Goal: Task Accomplishment & Management: Manage account settings

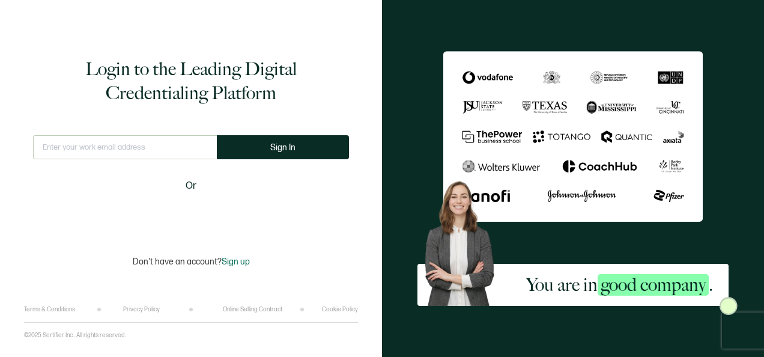
click at [161, 154] on input "text" at bounding box center [125, 147] width 184 height 24
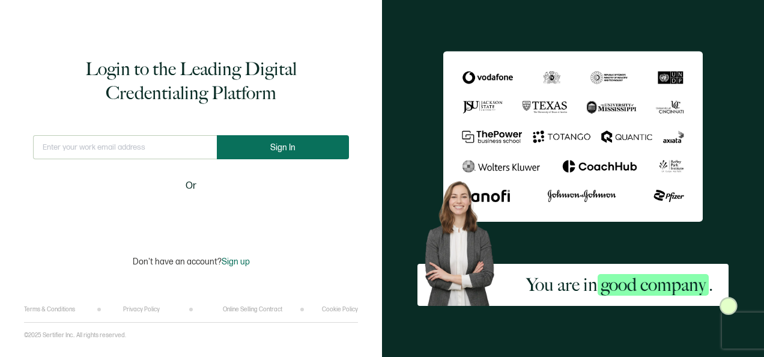
type input "[PERSON_NAME][EMAIL_ADDRESS][PERSON_NAME][DOMAIN_NAME]"
click at [306, 155] on button "Sign In" at bounding box center [283, 147] width 132 height 24
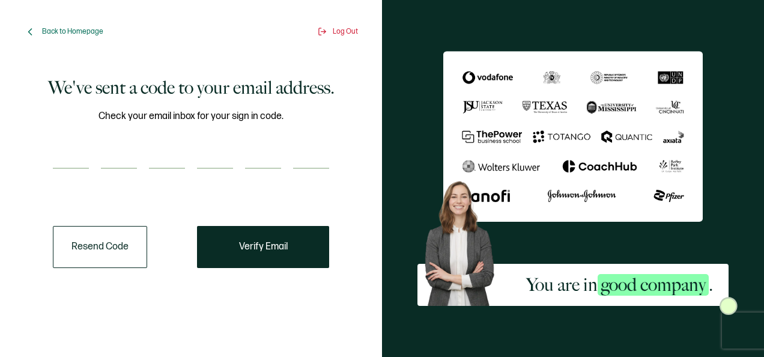
click at [83, 156] on input "number" at bounding box center [71, 157] width 36 height 24
type input "6"
type input "8"
type input "7"
type input "2"
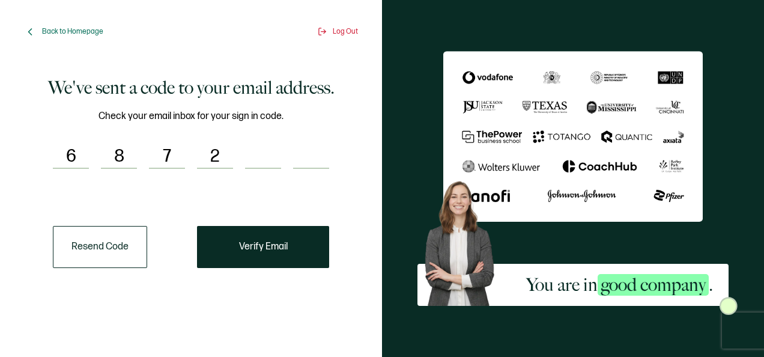
type input "4"
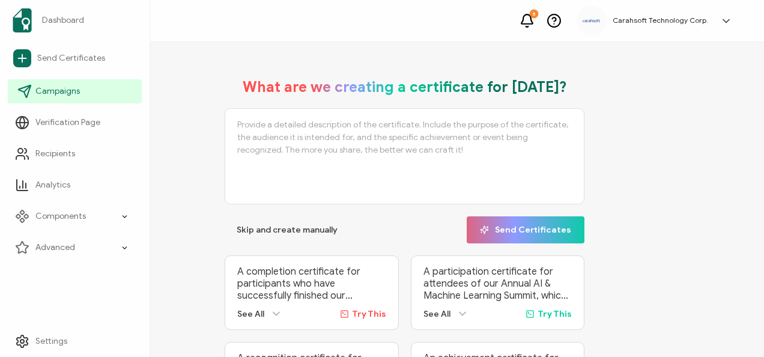
click at [61, 87] on span "Campaigns" at bounding box center [57, 91] width 44 height 12
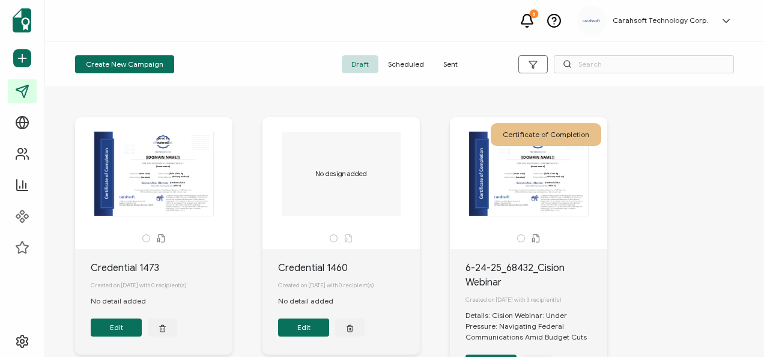
click at [440, 59] on span "Sent" at bounding box center [451, 64] width 34 height 18
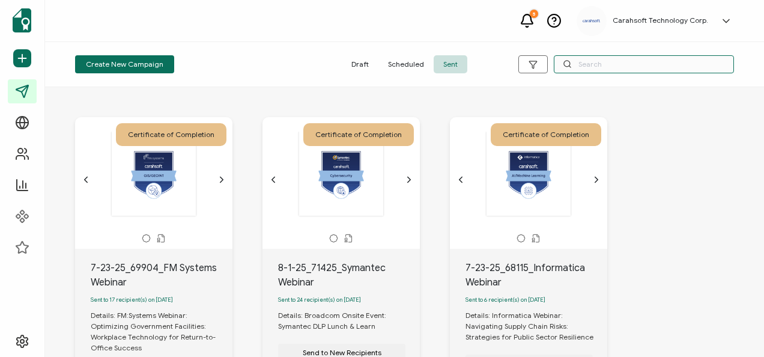
click at [611, 67] on input "text" at bounding box center [644, 64] width 180 height 18
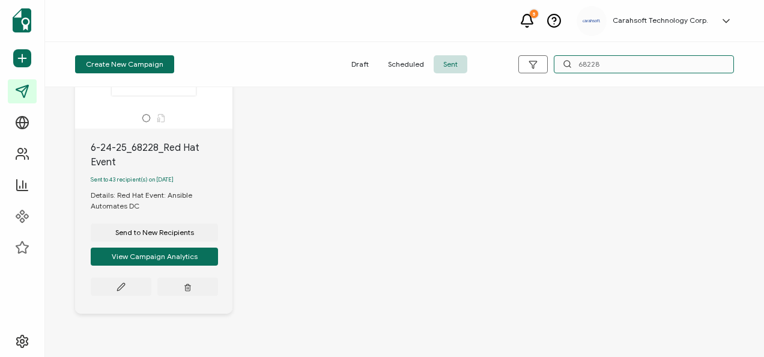
scroll to position [154, 0]
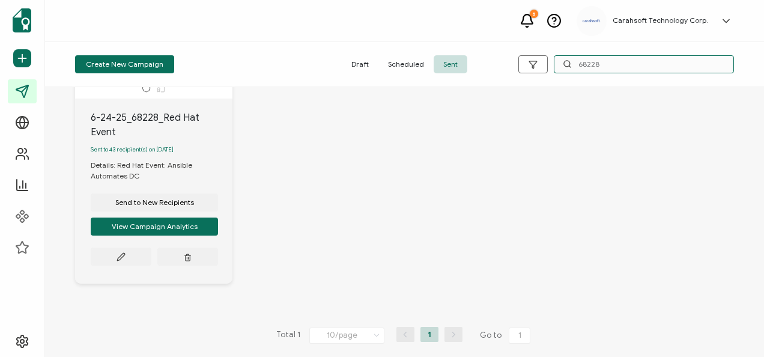
type input "68228"
click at [117, 262] on button at bounding box center [121, 256] width 61 height 18
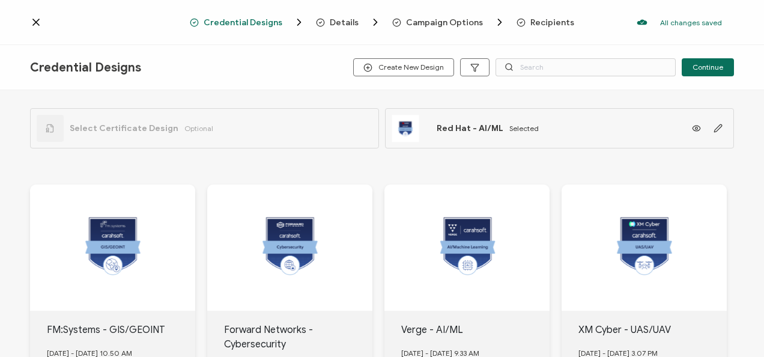
click at [129, 123] on span "Select Certificate Design" at bounding box center [124, 128] width 109 height 10
click at [129, 123] on div "Select Certificate Design Optional" at bounding box center [125, 128] width 177 height 27
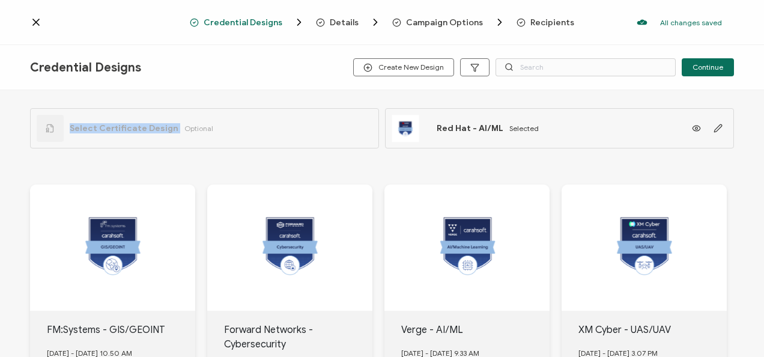
click at [129, 123] on div "Select Certificate Design Optional" at bounding box center [125, 128] width 177 height 27
click at [219, 128] on div "Select Certificate Design Optional" at bounding box center [204, 128] width 349 height 40
click at [710, 67] on span "Continue" at bounding box center [708, 67] width 31 height 7
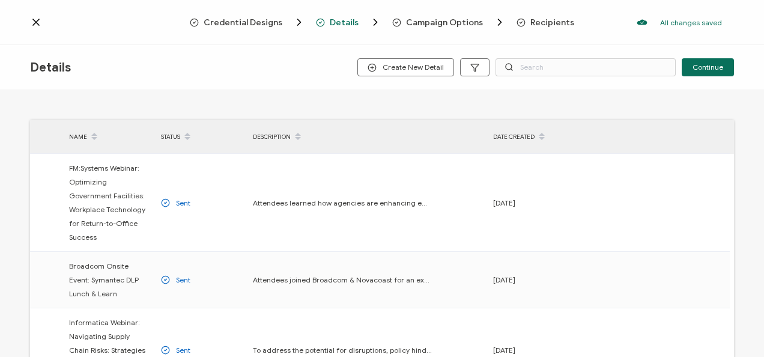
click at [266, 19] on span "Credential Designs" at bounding box center [243, 22] width 79 height 9
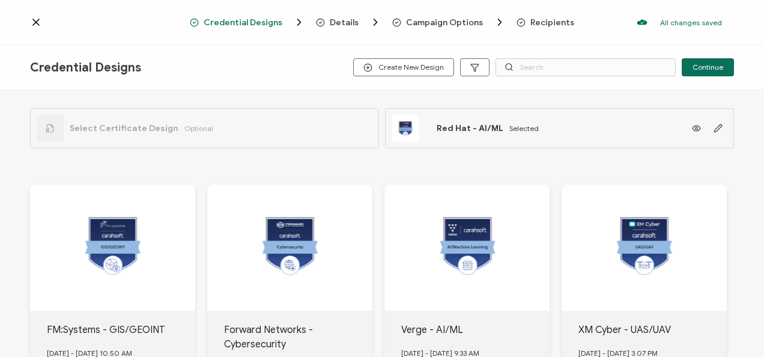
click at [135, 102] on div "Select Certificate Design Optional Red Hat - AI/ML Selected" at bounding box center [382, 125] width 704 height 70
click at [130, 118] on div "Select Certificate Design Optional" at bounding box center [125, 128] width 177 height 27
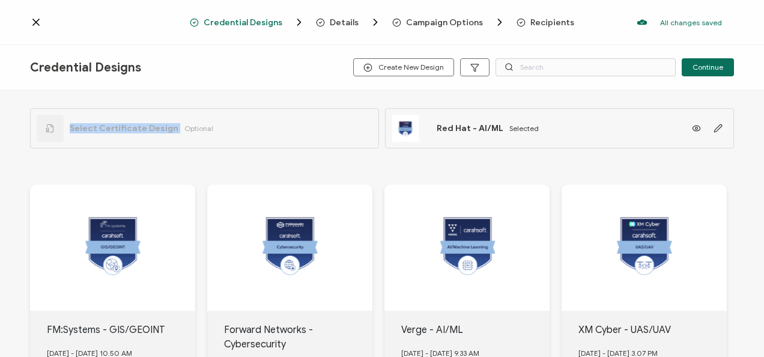
click at [129, 118] on div "Select Certificate Design Optional" at bounding box center [125, 128] width 177 height 27
click at [261, 77] on div "Credential Designs Create New Design Continue" at bounding box center [382, 67] width 764 height 45
click at [721, 135] on button "button" at bounding box center [718, 129] width 19 height 18
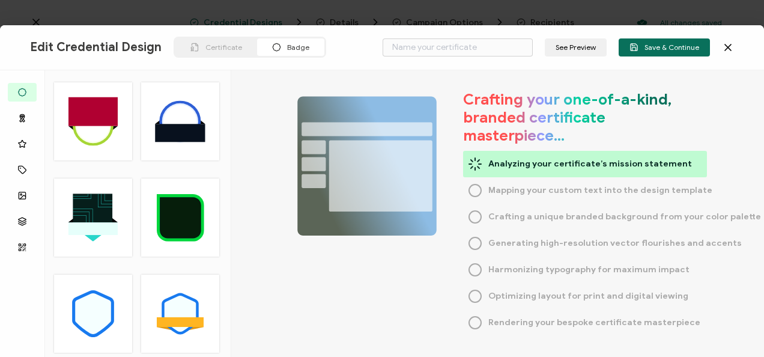
type input "Red Hat - AI/ML"
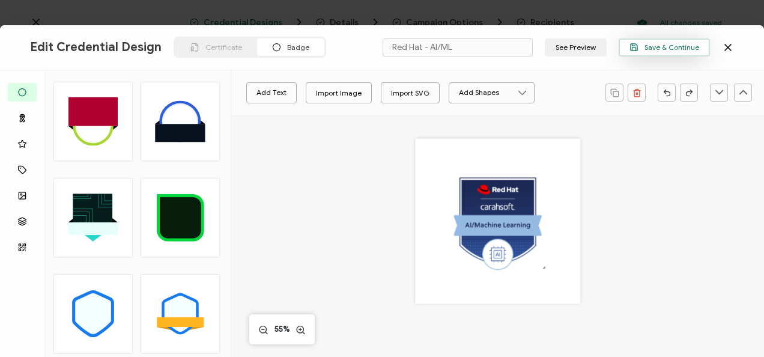
click at [670, 49] on span "Save & Continue" at bounding box center [665, 47] width 70 height 9
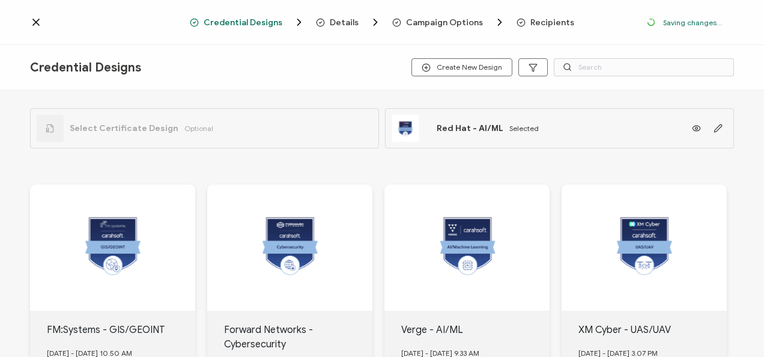
click at [216, 117] on div "Select Certificate Design Optional" at bounding box center [204, 128] width 349 height 40
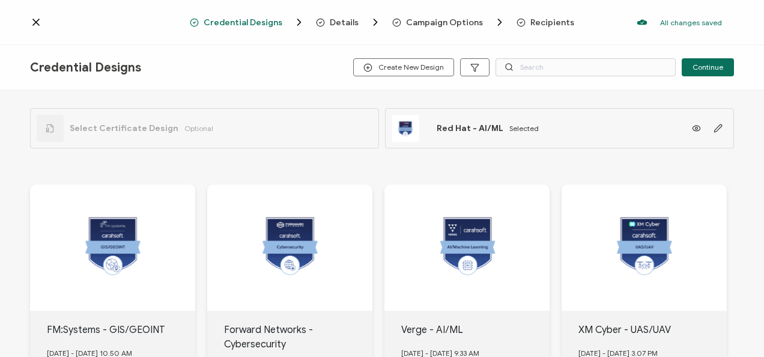
click at [214, 138] on div "Select Certificate Design Optional" at bounding box center [204, 128] width 349 height 40
click at [194, 144] on div "Select Certificate Design Optional" at bounding box center [204, 128] width 349 height 40
click at [190, 142] on div "Select Certificate Design Optional" at bounding box center [204, 128] width 349 height 40
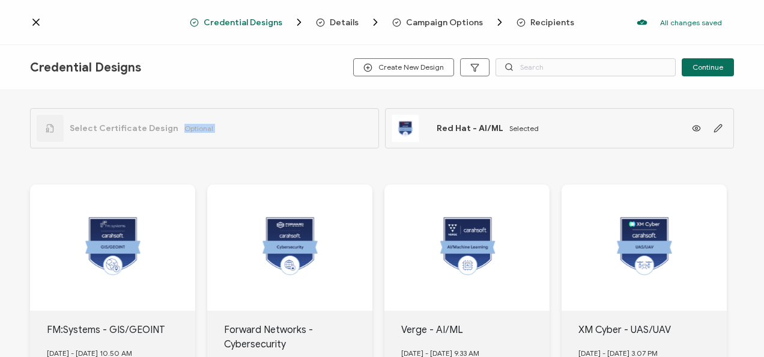
click at [190, 142] on div "Select Certificate Design Optional" at bounding box center [204, 128] width 349 height 40
drag, startPoint x: 190, startPoint y: 142, endPoint x: 149, endPoint y: 141, distance: 41.5
click at [149, 141] on div "Select Certificate Design Optional" at bounding box center [125, 128] width 177 height 27
drag, startPoint x: 149, startPoint y: 141, endPoint x: 35, endPoint y: 127, distance: 114.3
click at [35, 127] on div "Select Certificate Design Optional" at bounding box center [204, 128] width 349 height 40
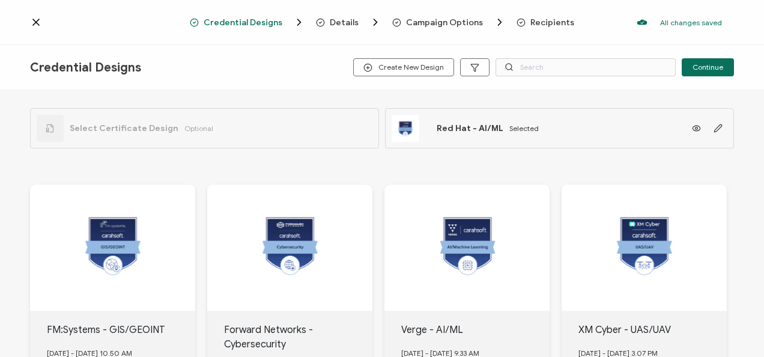
click at [34, 127] on div "Select Certificate Design Optional" at bounding box center [204, 128] width 349 height 40
click at [38, 127] on div at bounding box center [50, 128] width 27 height 27
drag, startPoint x: 40, startPoint y: 127, endPoint x: 49, endPoint y: 127, distance: 9.6
click at [44, 127] on div at bounding box center [50, 128] width 27 height 27
click at [80, 126] on span "Select Certificate Design" at bounding box center [124, 128] width 109 height 10
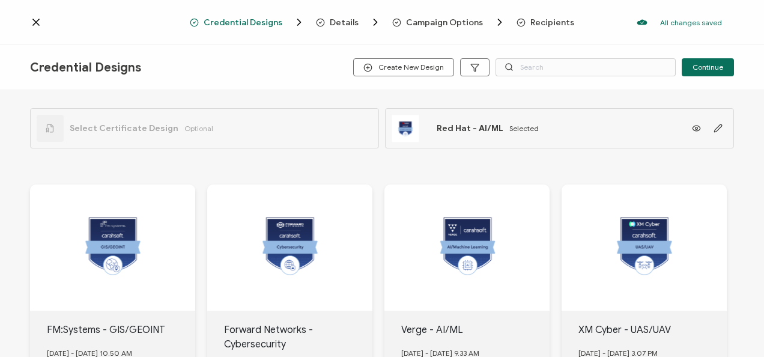
drag, startPoint x: 109, startPoint y: 127, endPoint x: 131, endPoint y: 127, distance: 21.6
click at [114, 127] on span "Select Certificate Design" at bounding box center [124, 128] width 109 height 10
click at [131, 127] on span "Select Certificate Design" at bounding box center [124, 128] width 109 height 10
click at [36, 18] on icon at bounding box center [36, 22] width 12 height 12
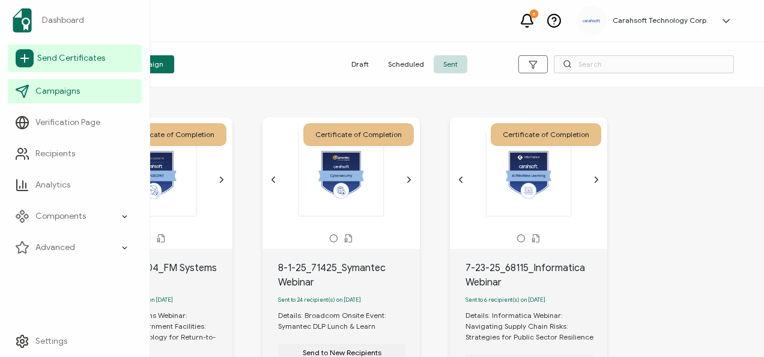
click at [16, 48] on link "Send Certificates" at bounding box center [75, 58] width 134 height 28
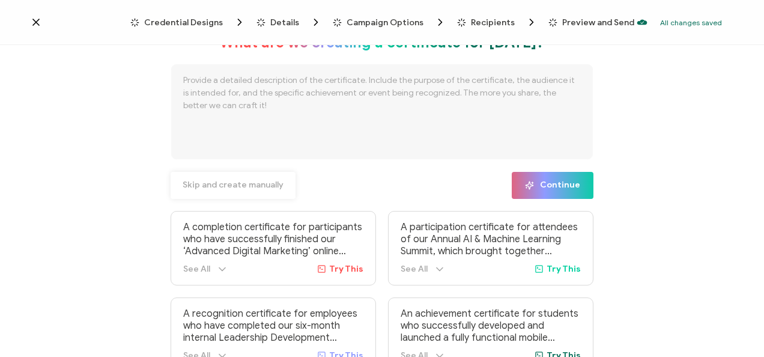
click at [250, 187] on span "Skip and create manually" at bounding box center [233, 185] width 101 height 8
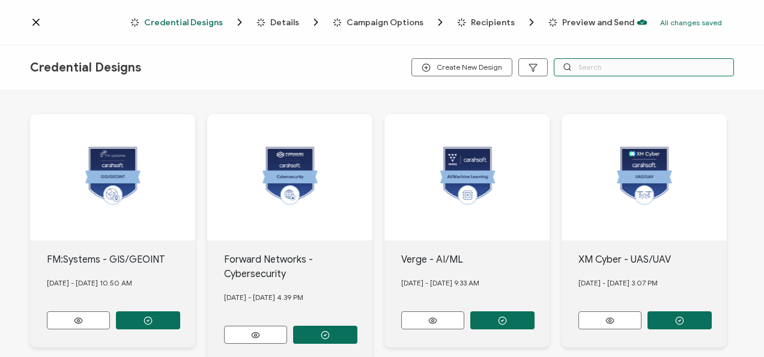
click at [608, 70] on input "text" at bounding box center [644, 67] width 180 height 18
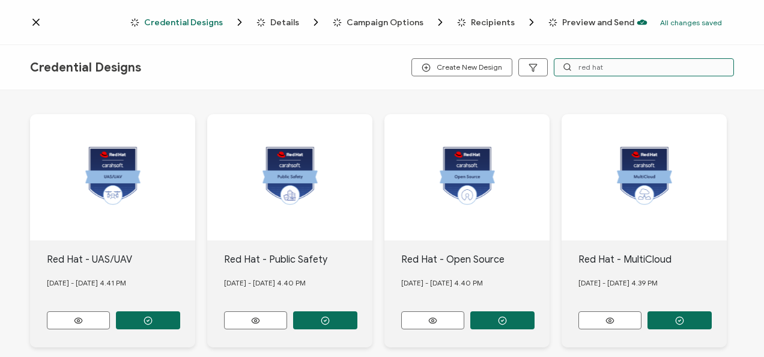
type input "red hat"
click at [30, 10] on div "Credential Designs Details Campaign Options Recipients Preview and Send All cha…" at bounding box center [382, 22] width 764 height 45
click at [38, 26] on icon at bounding box center [36, 22] width 12 height 12
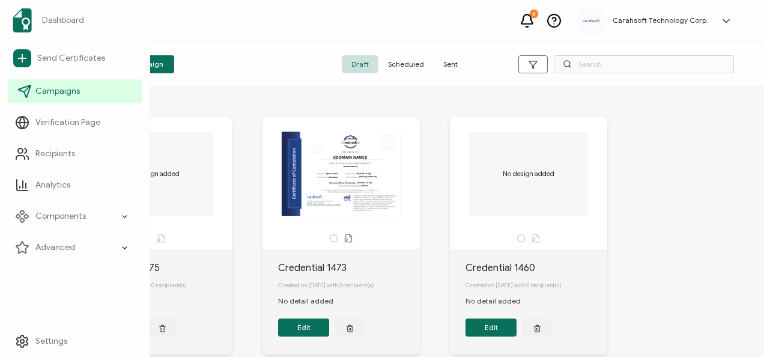
click at [37, 102] on link "Campaigns" at bounding box center [75, 91] width 134 height 24
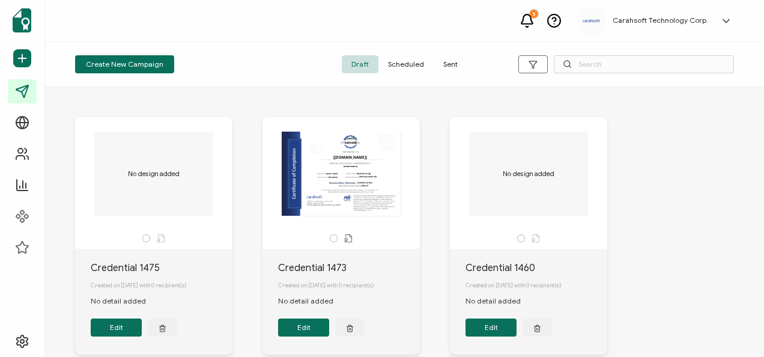
click at [451, 61] on span "Sent" at bounding box center [451, 64] width 34 height 18
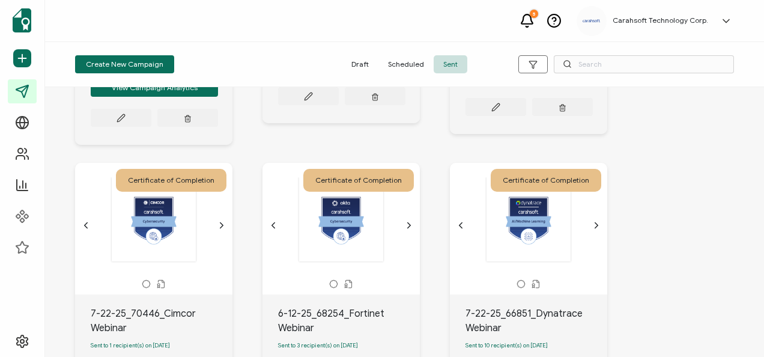
scroll to position [360, 0]
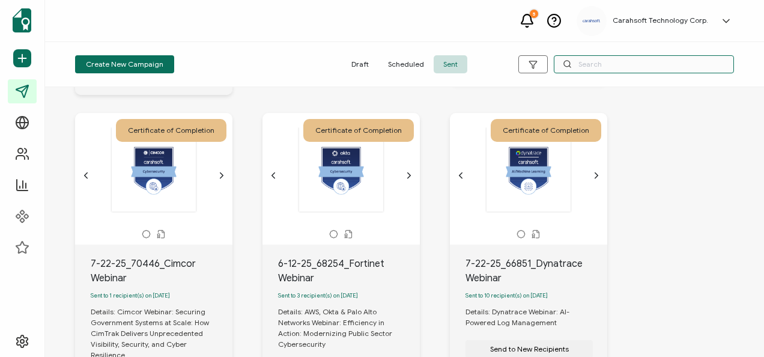
click at [649, 59] on input "text" at bounding box center [644, 64] width 180 height 18
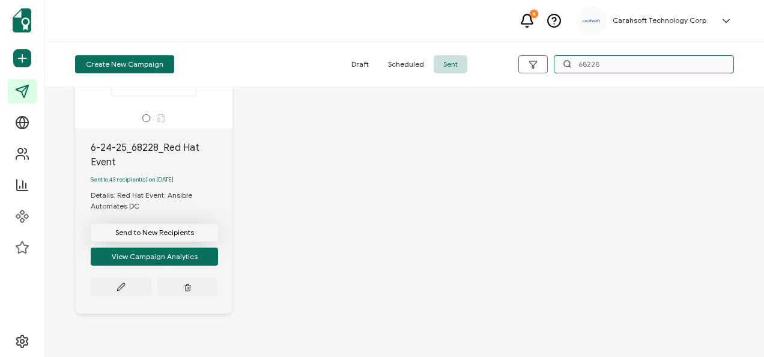
scroll to position [0, 0]
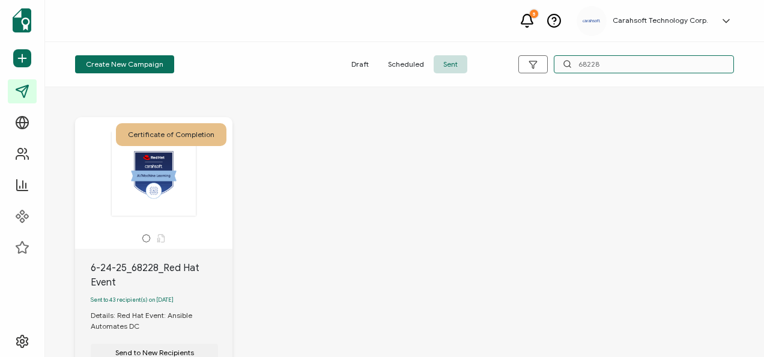
type input "68228"
click at [161, 238] on icon at bounding box center [161, 238] width 9 height 9
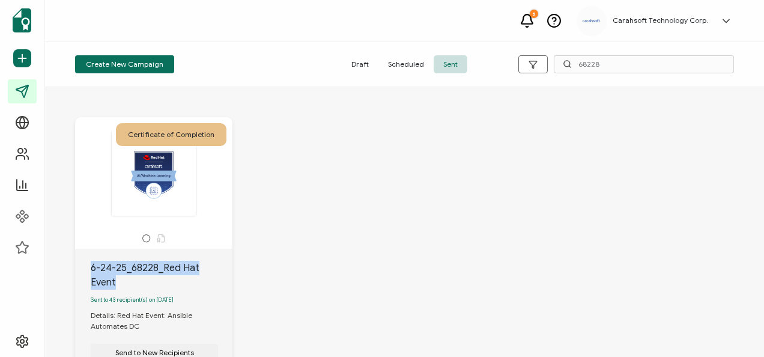
click at [161, 238] on icon at bounding box center [161, 238] width 9 height 9
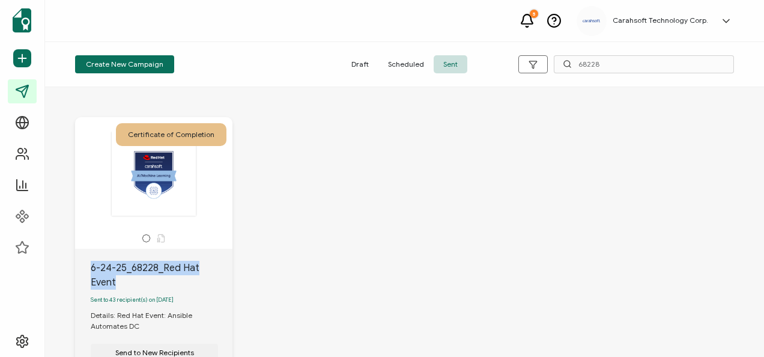
click at [161, 238] on icon at bounding box center [161, 238] width 9 height 9
drag, startPoint x: 161, startPoint y: 238, endPoint x: 284, endPoint y: 255, distance: 123.8
click at [284, 255] on div "Certificate of Completion 6-24-25_68228_Red Hat Event Sent to 43 recipient(s) o…" at bounding box center [404, 284] width 683 height 383
click at [186, 263] on div "6-24-25_68228_Red Hat Event" at bounding box center [162, 275] width 142 height 29
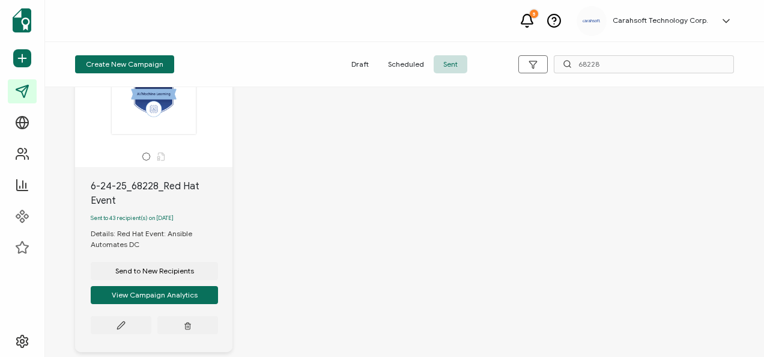
scroll to position [120, 0]
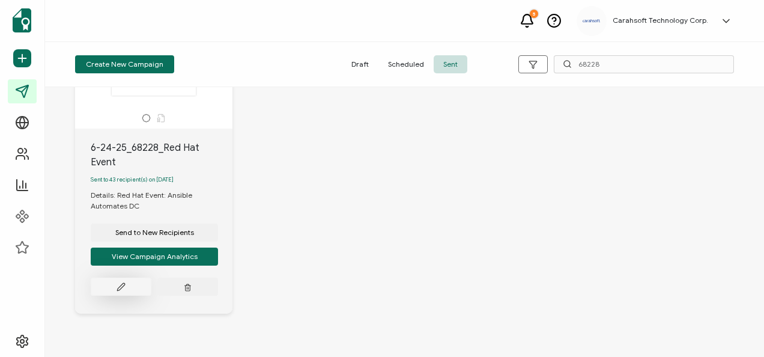
click at [125, 281] on button at bounding box center [121, 287] width 61 height 18
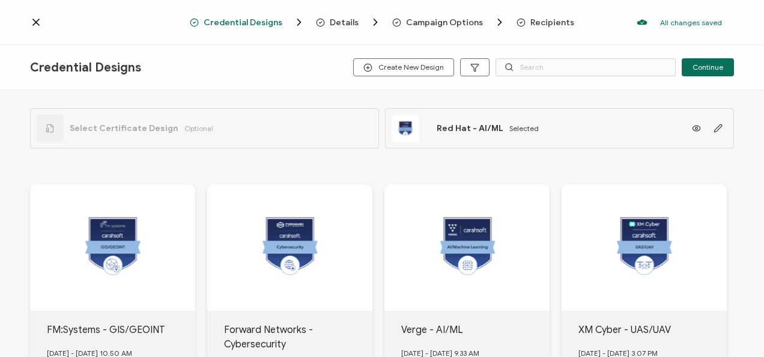
click at [35, 25] on icon at bounding box center [36, 22] width 12 height 12
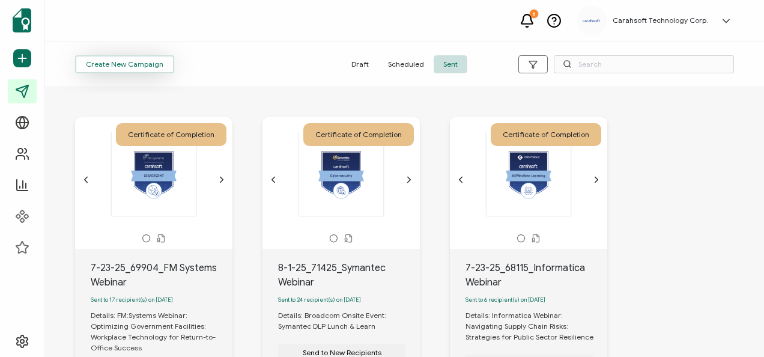
click at [163, 59] on button "Create New Campaign" at bounding box center [124, 64] width 99 height 18
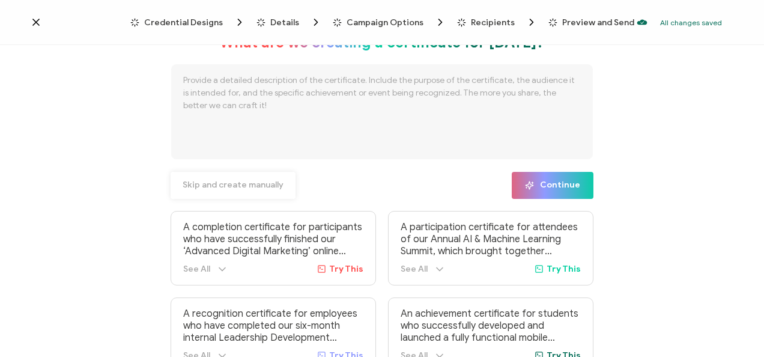
click at [210, 184] on span "Skip and create manually" at bounding box center [233, 185] width 101 height 8
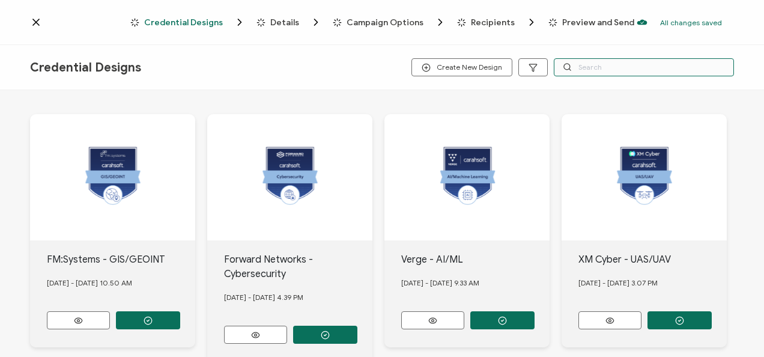
click at [605, 74] on input "text" at bounding box center [644, 67] width 180 height 18
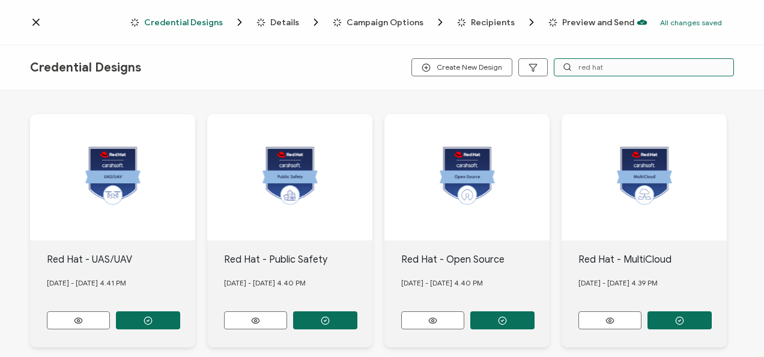
type input "red hat"
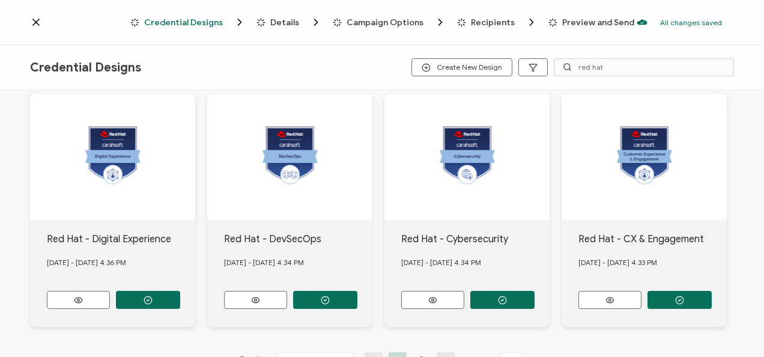
scroll to position [544, 0]
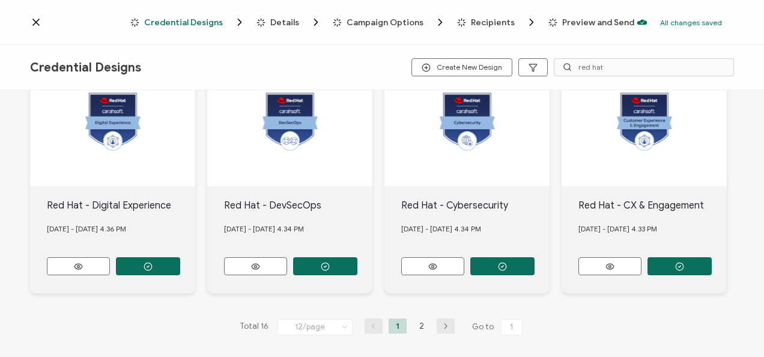
click at [437, 323] on icon "button" at bounding box center [446, 326] width 18 height 7
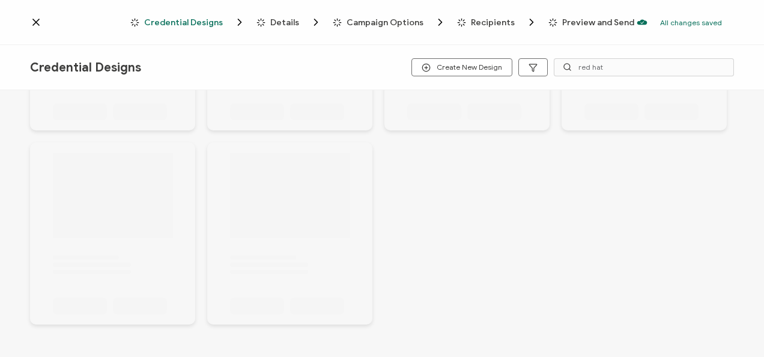
scroll to position [58, 0]
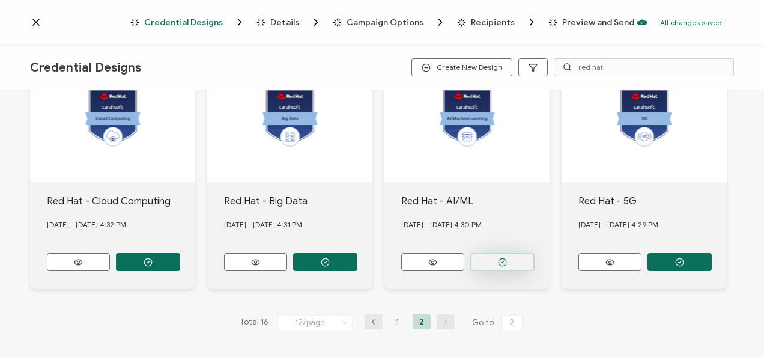
click at [152, 258] on circle "button" at bounding box center [148, 262] width 8 height 8
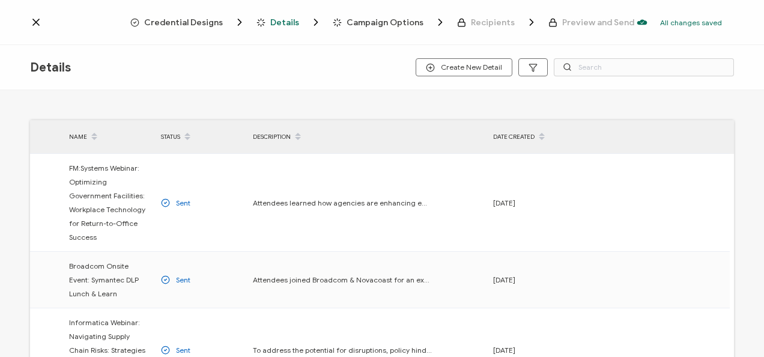
click at [201, 25] on span "Credential Designs" at bounding box center [183, 22] width 79 height 9
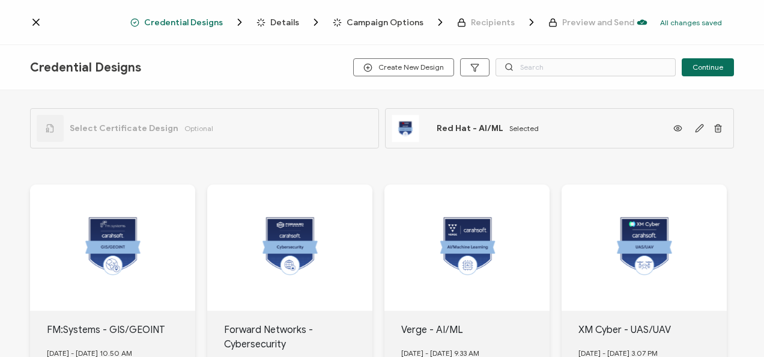
click at [251, 125] on div "Select Certificate Design Optional" at bounding box center [204, 128] width 349 height 40
click at [144, 125] on span "Select Certificate Design" at bounding box center [124, 128] width 109 height 10
drag, startPoint x: 144, startPoint y: 125, endPoint x: 123, endPoint y: 125, distance: 21.6
click at [123, 125] on span "Select Certificate Design" at bounding box center [124, 128] width 109 height 10
click at [64, 129] on div "Select Certificate Design Optional" at bounding box center [125, 128] width 177 height 27
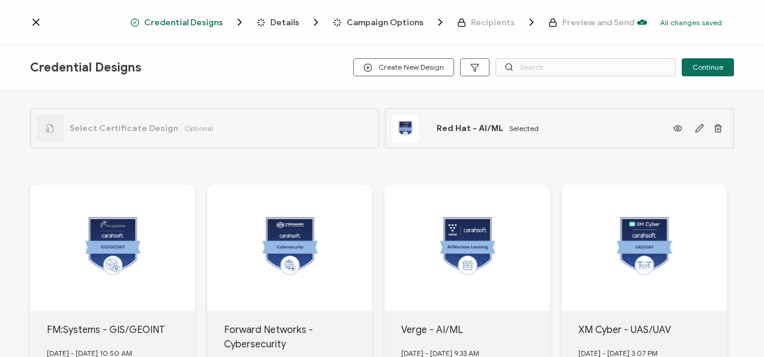
drag, startPoint x: 57, startPoint y: 129, endPoint x: 51, endPoint y: 71, distance: 58.0
click at [55, 116] on div at bounding box center [50, 128] width 27 height 27
click at [30, 24] on icon at bounding box center [36, 22] width 12 height 12
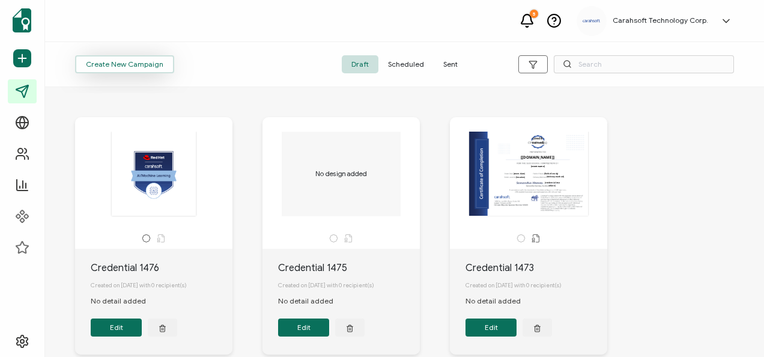
click at [154, 67] on span "Create New Campaign" at bounding box center [124, 64] width 77 height 7
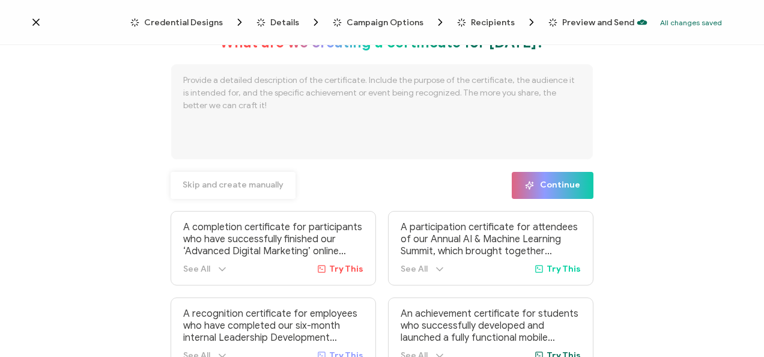
click at [233, 184] on span "Skip and create manually" at bounding box center [233, 185] width 101 height 8
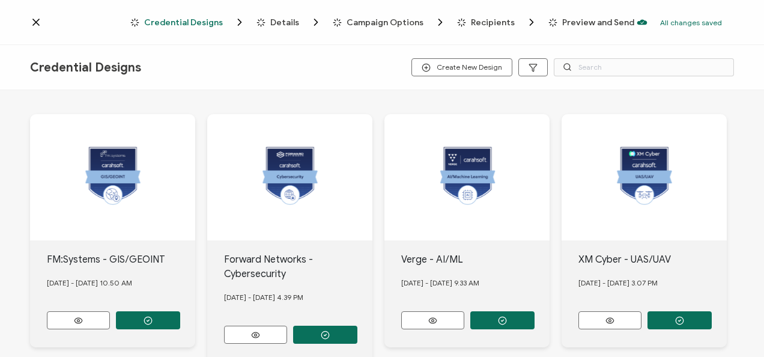
click at [241, 20] on icon "Breadcrumb" at bounding box center [239, 22] width 3 height 6
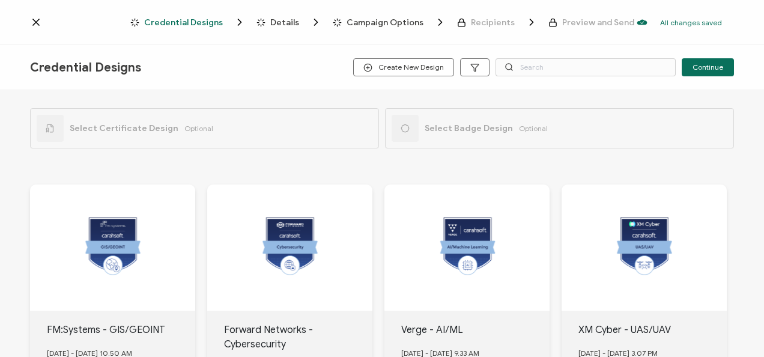
click at [351, 124] on div "Select Certificate Design Optional" at bounding box center [204, 128] width 349 height 40
click at [554, 123] on div "Select Badge Design Optional" at bounding box center [559, 128] width 349 height 40
click at [371, 124] on div "Select Certificate Design Optional" at bounding box center [204, 128] width 349 height 40
click at [495, 127] on span "Select Badge Design" at bounding box center [469, 128] width 88 height 10
click at [389, 132] on div "Select Badge Design Optional" at bounding box center [559, 128] width 349 height 40
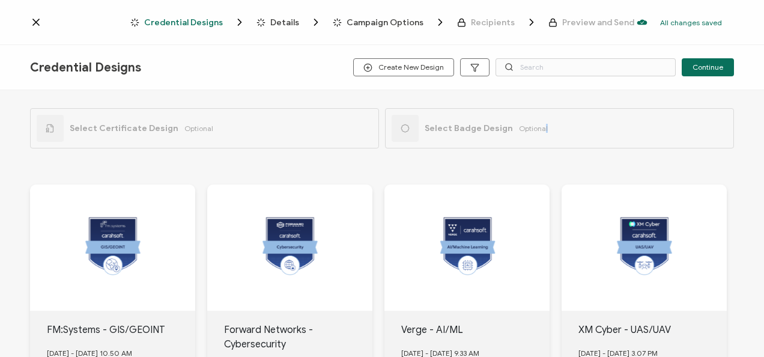
click at [539, 141] on div "Select Badge Design Optional" at bounding box center [559, 128] width 349 height 40
drag, startPoint x: 539, startPoint y: 141, endPoint x: 357, endPoint y: 128, distance: 183.0
click at [347, 128] on div "Select Certificate Design Optional" at bounding box center [204, 128] width 349 height 40
click at [433, 135] on div "Select Badge Design Optional" at bounding box center [470, 128] width 156 height 27
drag, startPoint x: 463, startPoint y: 136, endPoint x: 281, endPoint y: 115, distance: 182.6
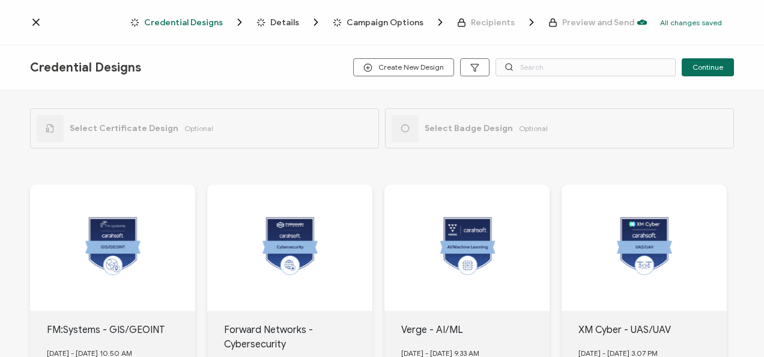
click at [435, 128] on div "Select Badge Design Optional" at bounding box center [470, 128] width 156 height 27
click at [281, 115] on div "Select Certificate Design Optional" at bounding box center [204, 128] width 349 height 40
click at [290, 118] on div "Select Certificate Design Optional" at bounding box center [204, 128] width 349 height 40
click at [375, 118] on div "Select Certificate Design Optional" at bounding box center [204, 128] width 349 height 40
drag, startPoint x: 375, startPoint y: 118, endPoint x: 358, endPoint y: 113, distance: 17.7
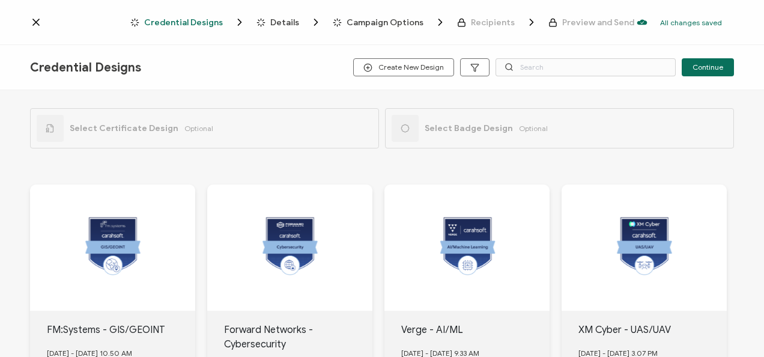
click at [374, 118] on div "Select Certificate Design Optional" at bounding box center [204, 128] width 349 height 40
click at [363, 114] on div "Select Certificate Design Optional" at bounding box center [204, 128] width 349 height 40
click at [432, 117] on div "Select Badge Design Optional" at bounding box center [470, 128] width 156 height 27
click at [432, 115] on div "Select Badge Design Optional" at bounding box center [470, 128] width 156 height 27
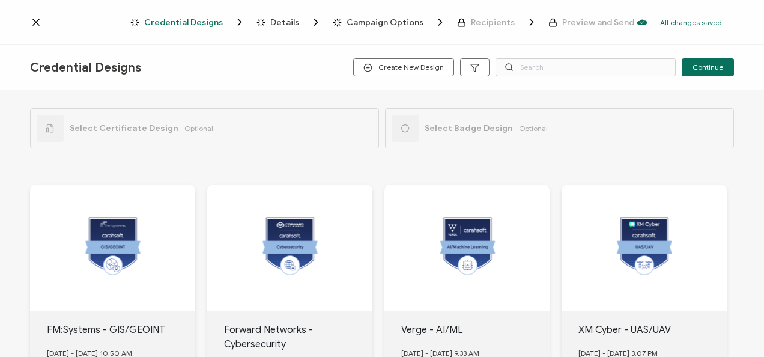
click at [259, 154] on div "Select Certificate Design Optional Select Badge Design Optional" at bounding box center [382, 125] width 704 height 70
click at [38, 18] on icon at bounding box center [36, 22] width 12 height 12
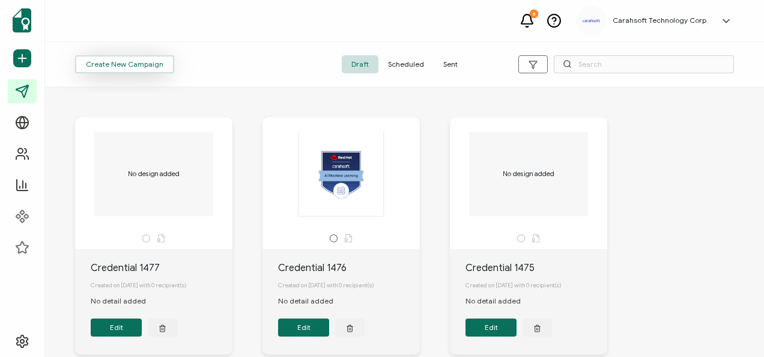
click at [169, 68] on button "Create New Campaign" at bounding box center [124, 64] width 99 height 18
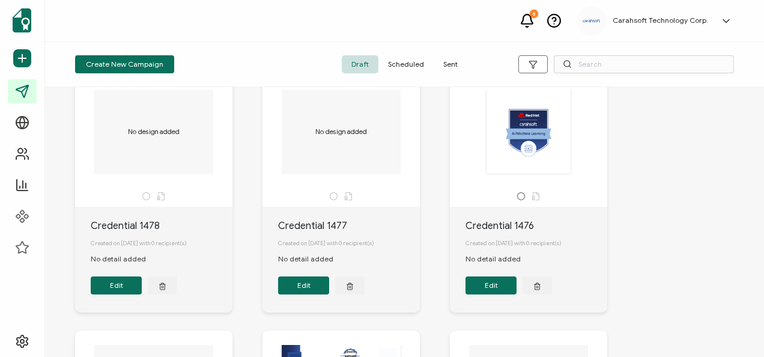
scroll to position [60, 0]
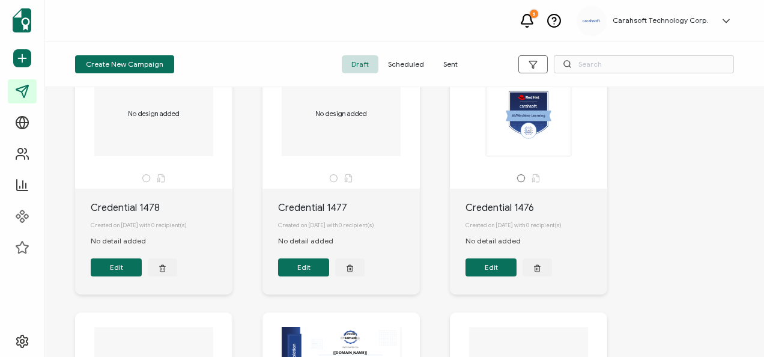
click at [305, 266] on button "Edit" at bounding box center [303, 267] width 51 height 18
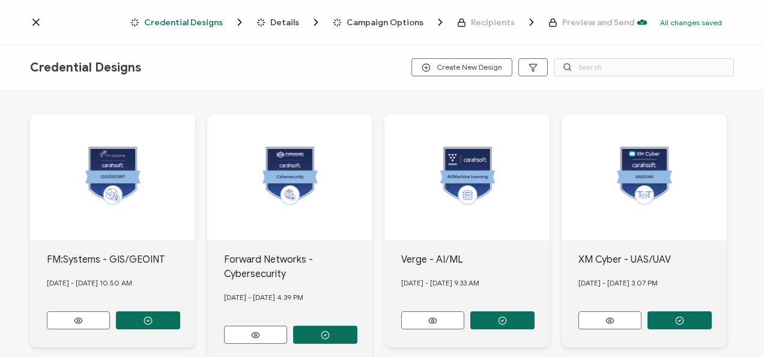
click at [563, 65] on icon at bounding box center [567, 66] width 9 height 9
click at [571, 65] on icon at bounding box center [567, 66] width 9 height 9
click at [583, 65] on input "text" at bounding box center [644, 67] width 180 height 18
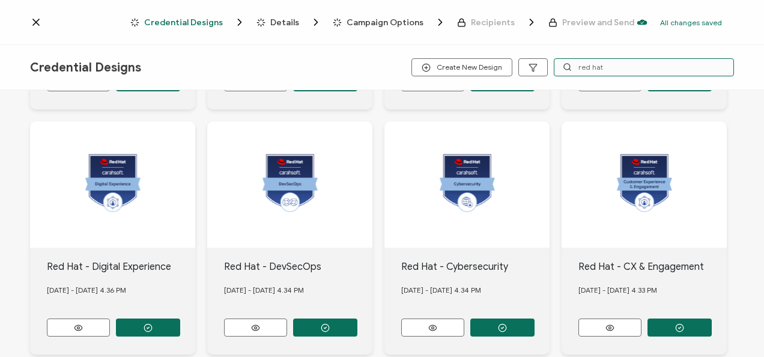
scroll to position [544, 0]
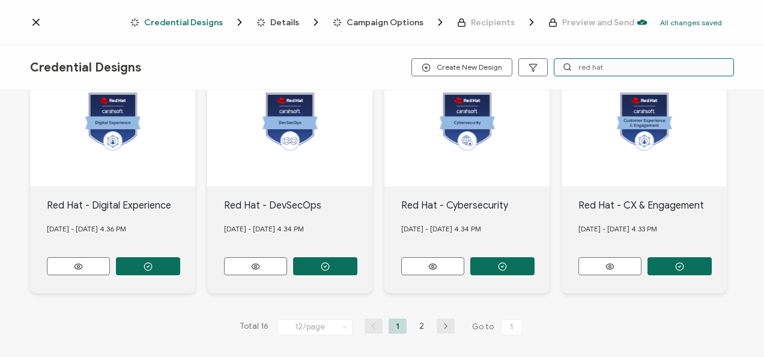
type input "red hat"
click at [441, 318] on button "button" at bounding box center [446, 325] width 18 height 15
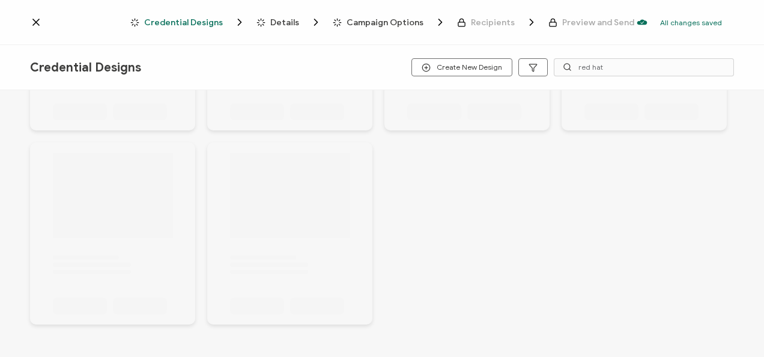
scroll to position [58, 0]
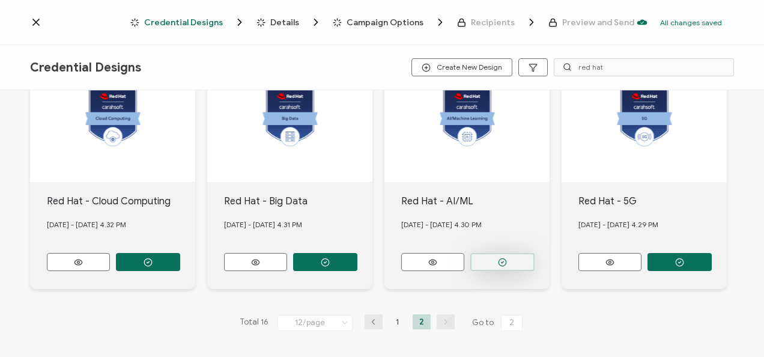
click at [180, 254] on button "button" at bounding box center [148, 262] width 64 height 18
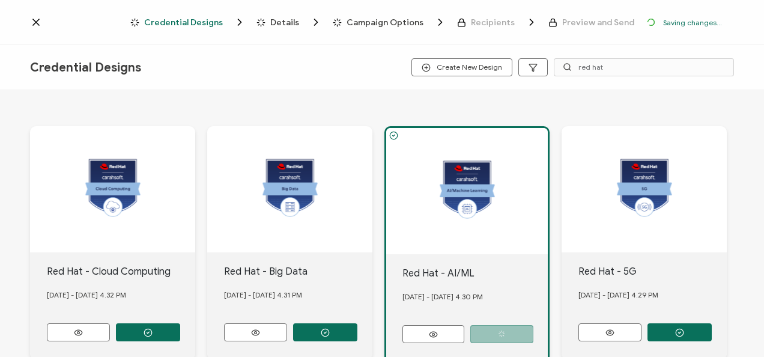
scroll to position [128, 0]
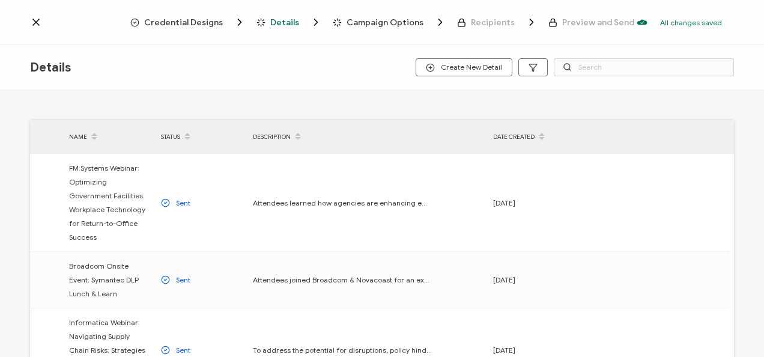
click at [188, 25] on span "Credential Designs" at bounding box center [183, 22] width 79 height 9
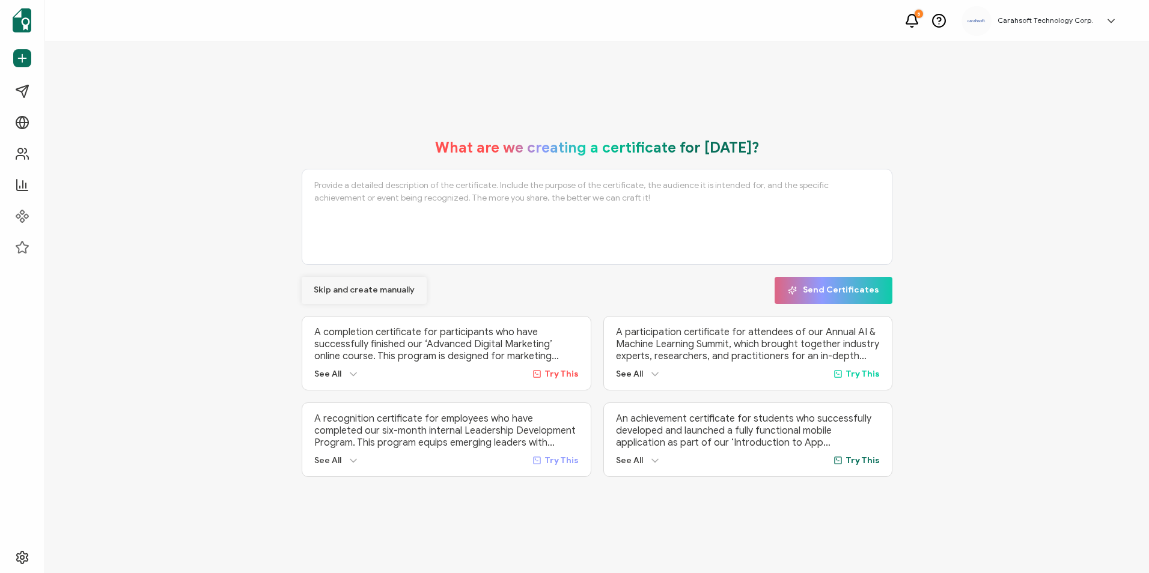
click at [392, 288] on span "Skip and create manually" at bounding box center [364, 290] width 101 height 8
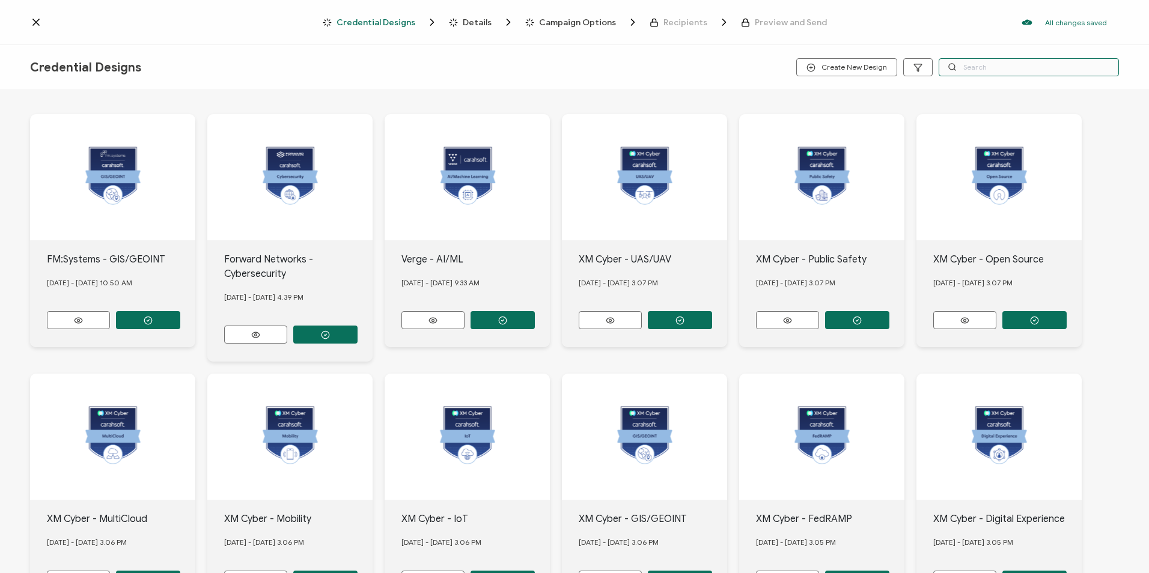
click at [985, 67] on input "text" at bounding box center [1028, 67] width 180 height 18
click at [35, 20] on icon at bounding box center [36, 22] width 12 height 12
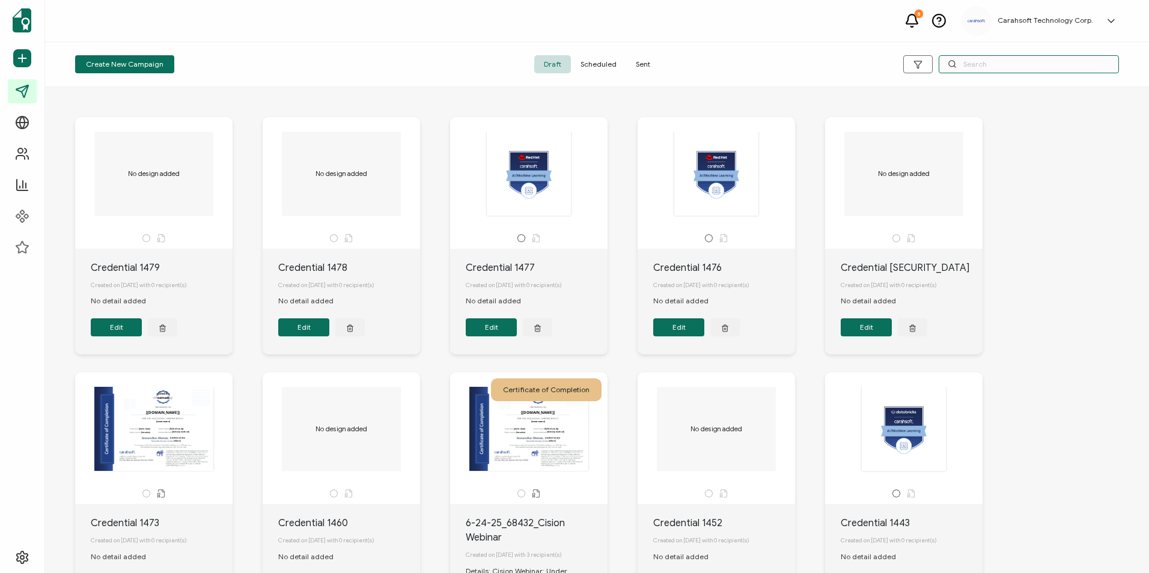
click at [982, 62] on input "text" at bounding box center [1028, 64] width 180 height 18
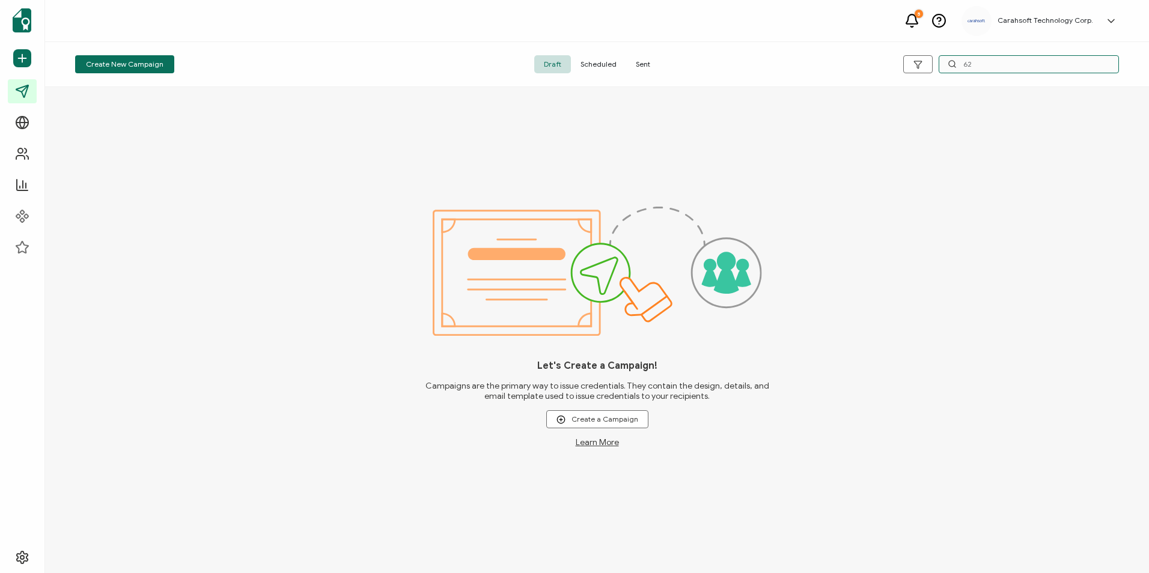
type input "6"
click at [984, 70] on input "red ha" at bounding box center [1028, 64] width 180 height 18
drag, startPoint x: 999, startPoint y: 58, endPoint x: 962, endPoint y: 62, distance: 37.0
click at [962, 62] on input "red ha" at bounding box center [1028, 64] width 180 height 18
click at [996, 68] on input "68228" at bounding box center [1028, 64] width 180 height 18
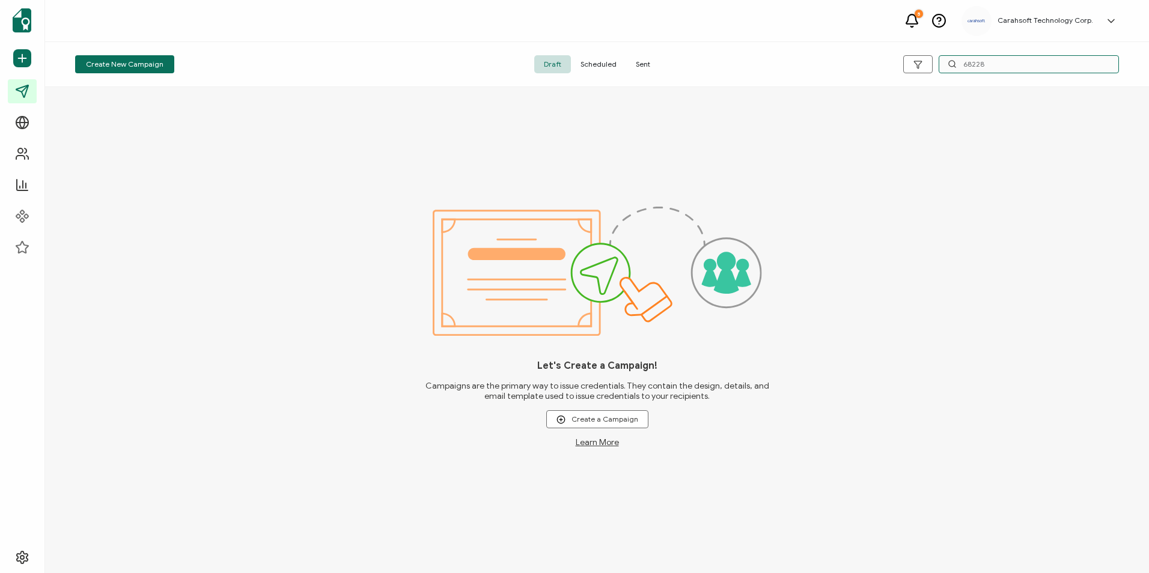
type input "68228"
drag, startPoint x: 667, startPoint y: 68, endPoint x: 658, endPoint y: 68, distance: 9.6
click at [667, 68] on div "Draft Scheduled Sent" at bounding box center [597, 64] width 348 height 18
click at [651, 68] on span "Sent" at bounding box center [643, 64] width 34 height 18
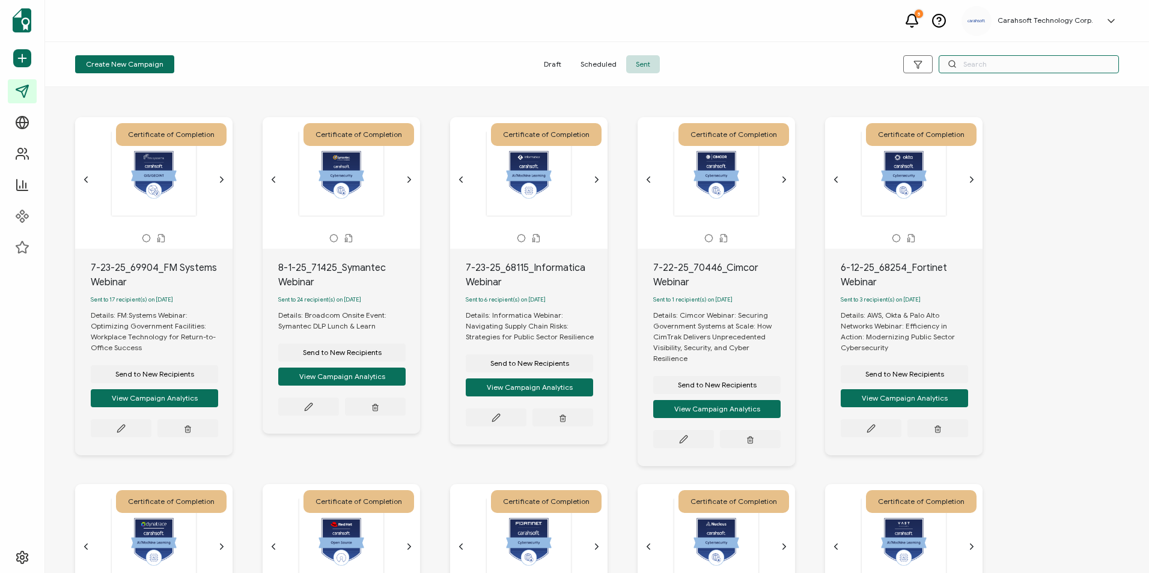
click at [1002, 65] on input "text" at bounding box center [1028, 64] width 180 height 18
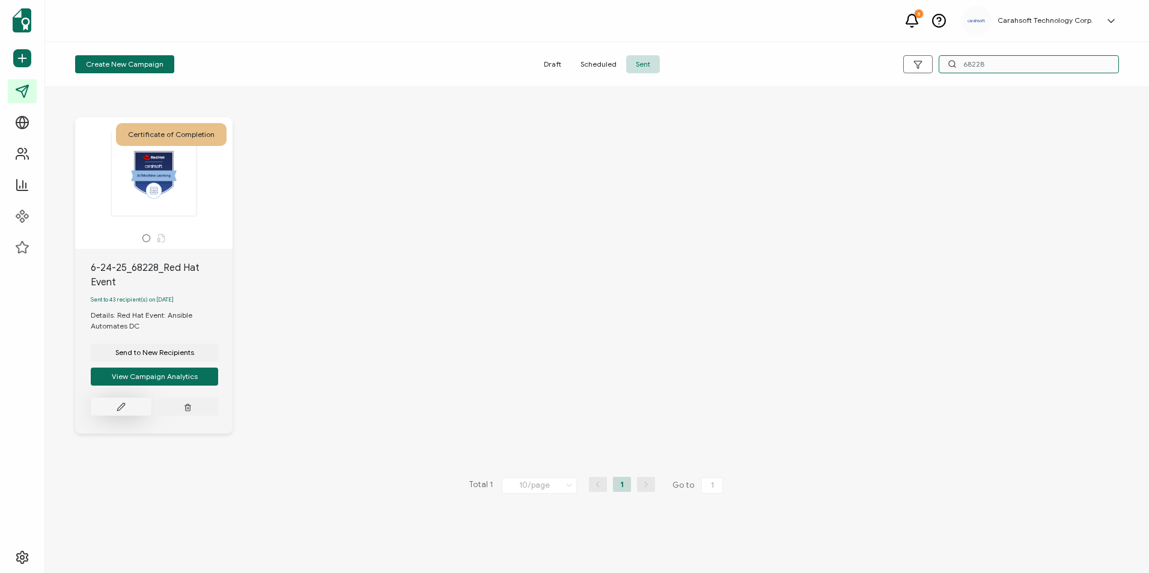
type input "68228"
click at [112, 416] on button at bounding box center [121, 407] width 61 height 18
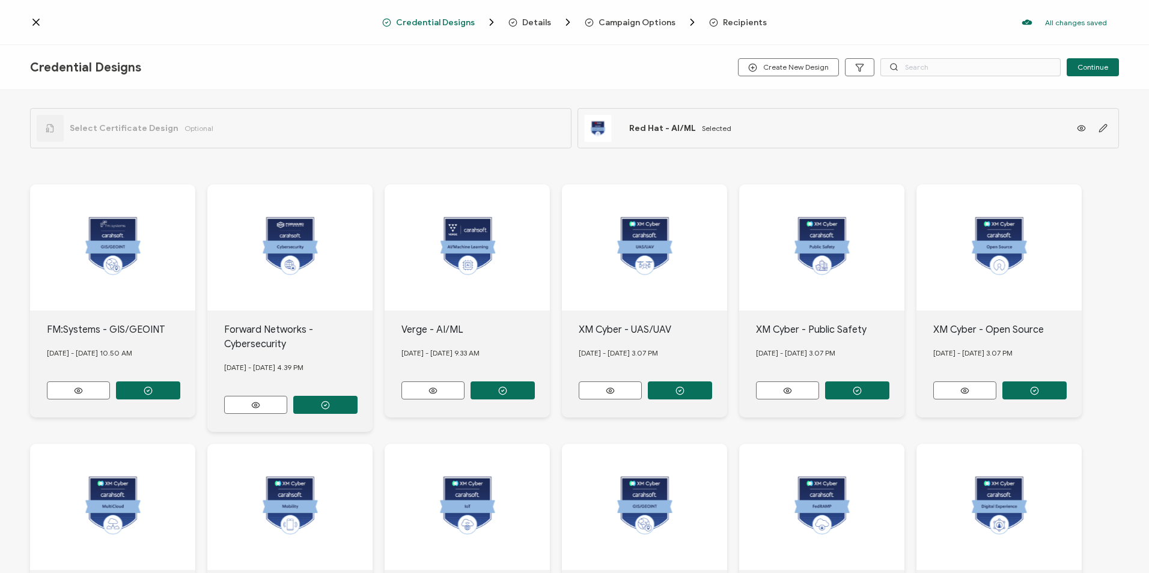
click at [133, 129] on span "Select Certificate Design" at bounding box center [124, 128] width 109 height 10
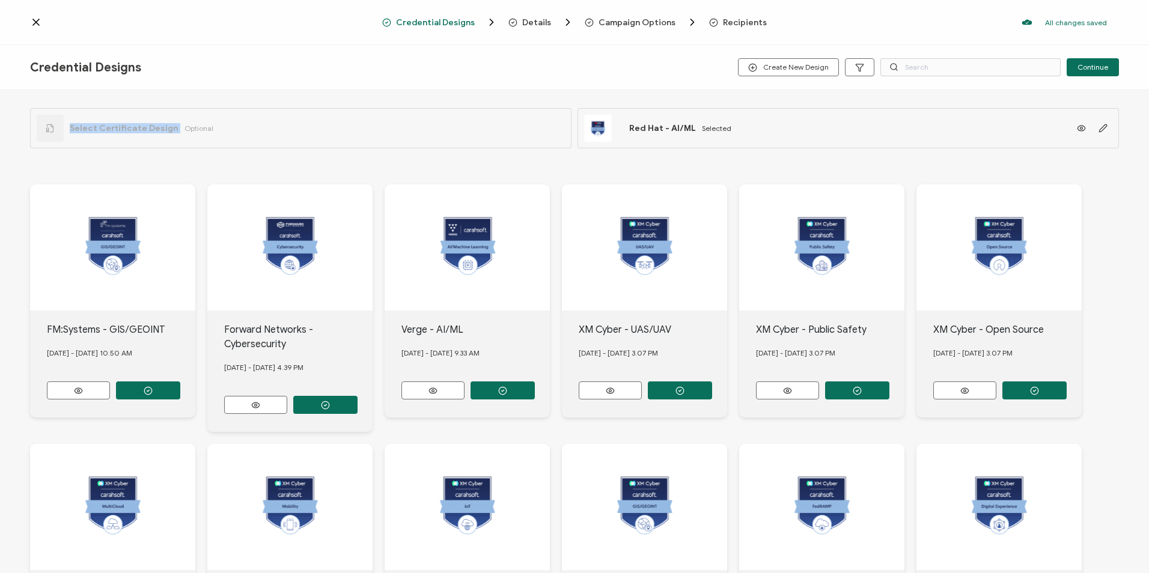
click at [133, 129] on span "Select Certificate Design" at bounding box center [124, 128] width 109 height 10
drag, startPoint x: 133, startPoint y: 129, endPoint x: 208, endPoint y: 117, distance: 75.4
click at [208, 117] on div "Select Certificate Design Optional" at bounding box center [300, 128] width 541 height 40
click at [948, 67] on input "text" at bounding box center [970, 67] width 180 height 18
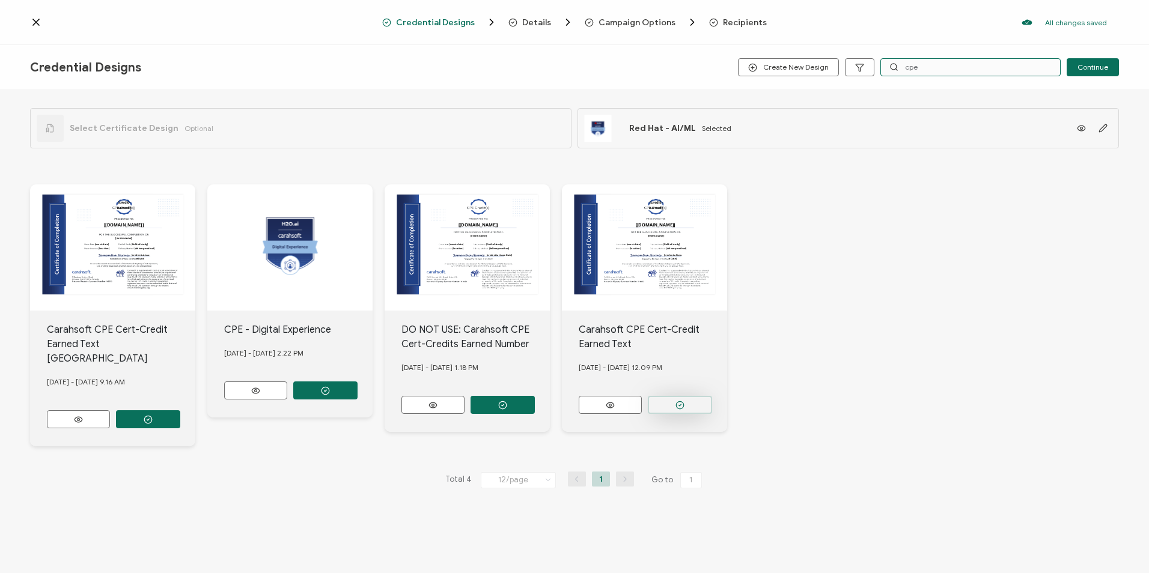
type input "cpe"
click at [153, 415] on icon "button" at bounding box center [148, 419] width 9 height 9
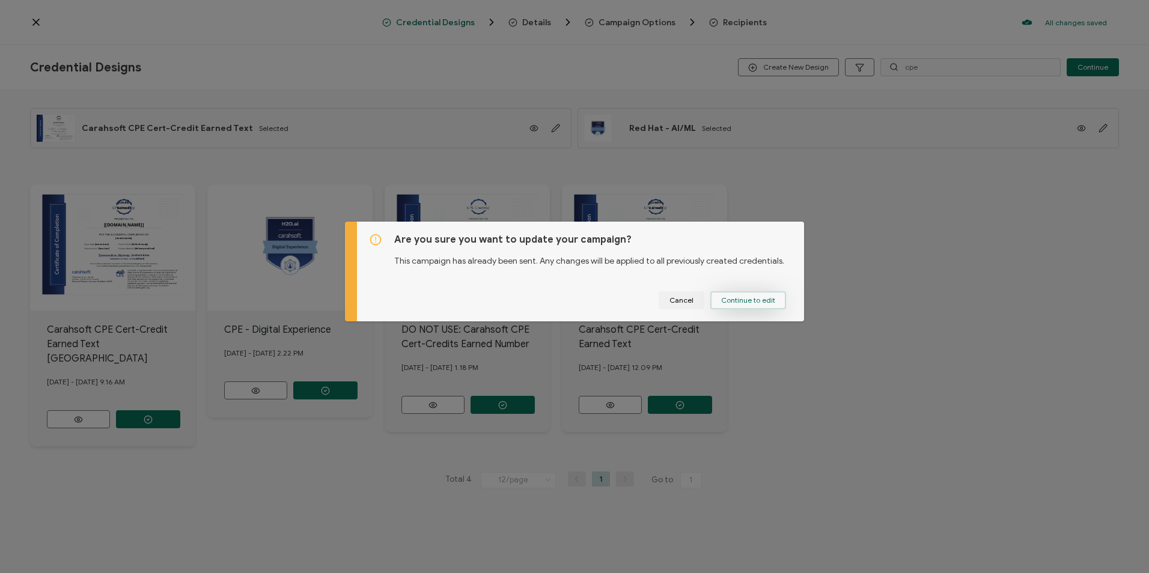
click at [738, 303] on span "Continue to edit" at bounding box center [748, 300] width 54 height 7
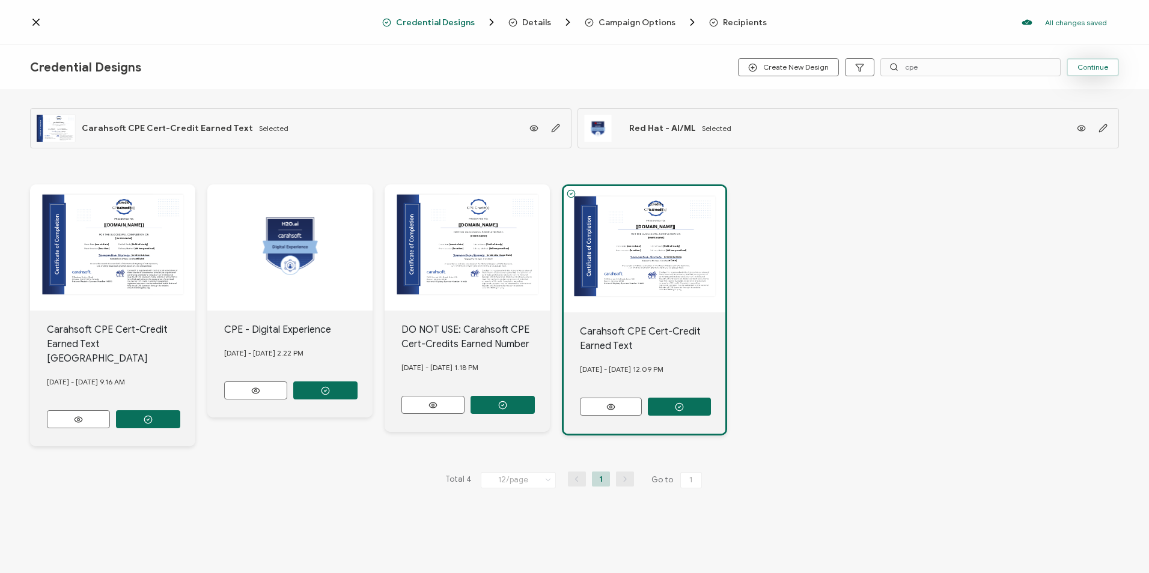
click at [1097, 69] on span "Continue" at bounding box center [1092, 67] width 31 height 7
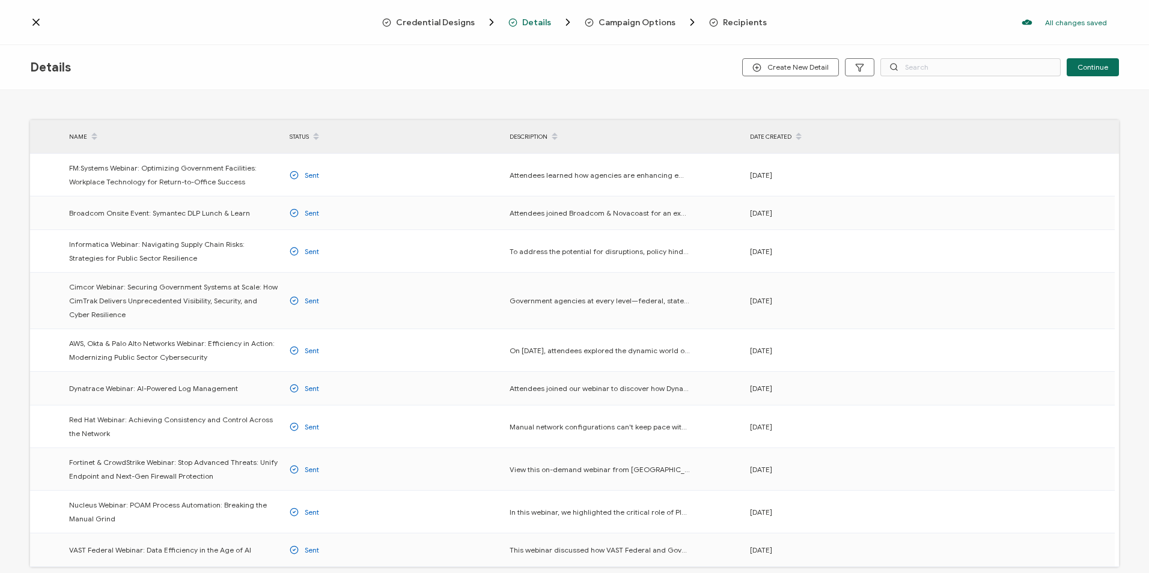
click at [1097, 69] on span "Continue" at bounding box center [1092, 67] width 31 height 7
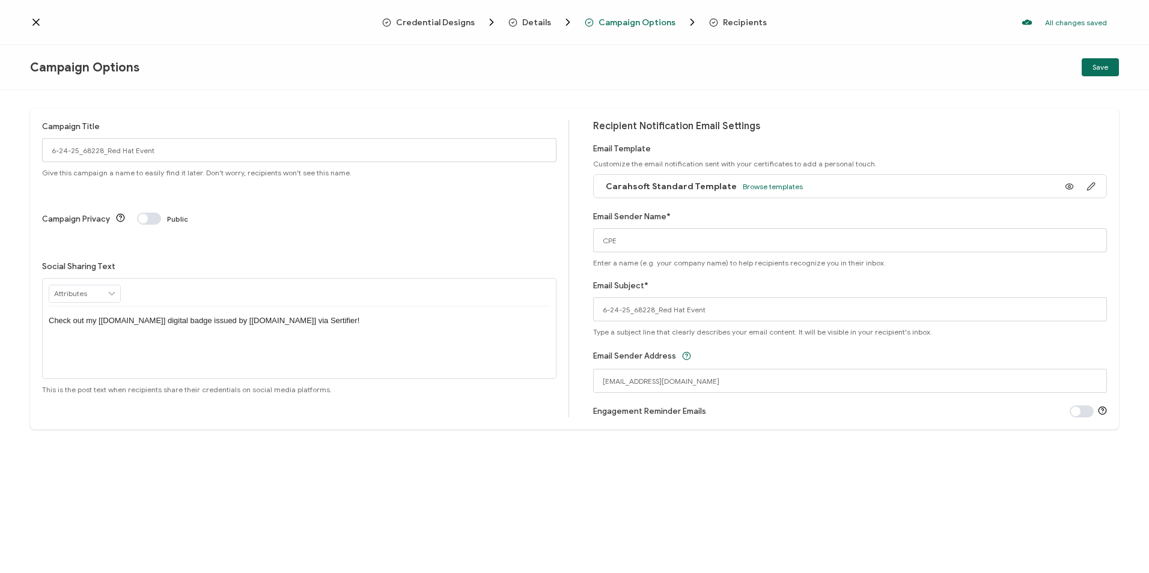
click at [1097, 69] on span "Save" at bounding box center [1100, 67] width 16 height 7
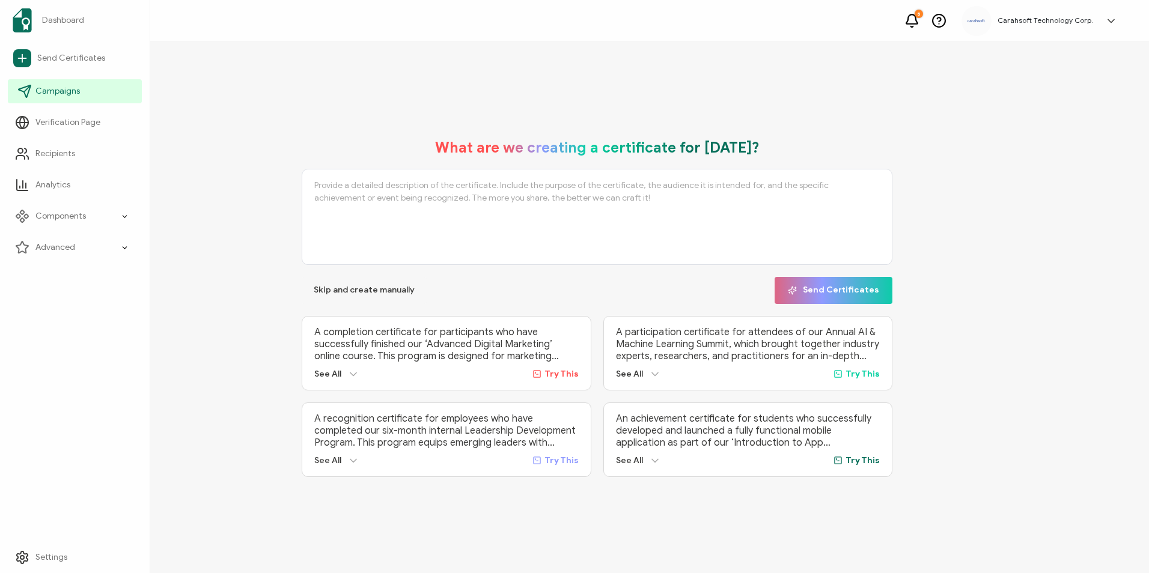
click at [49, 88] on span "Campaigns" at bounding box center [57, 91] width 44 height 12
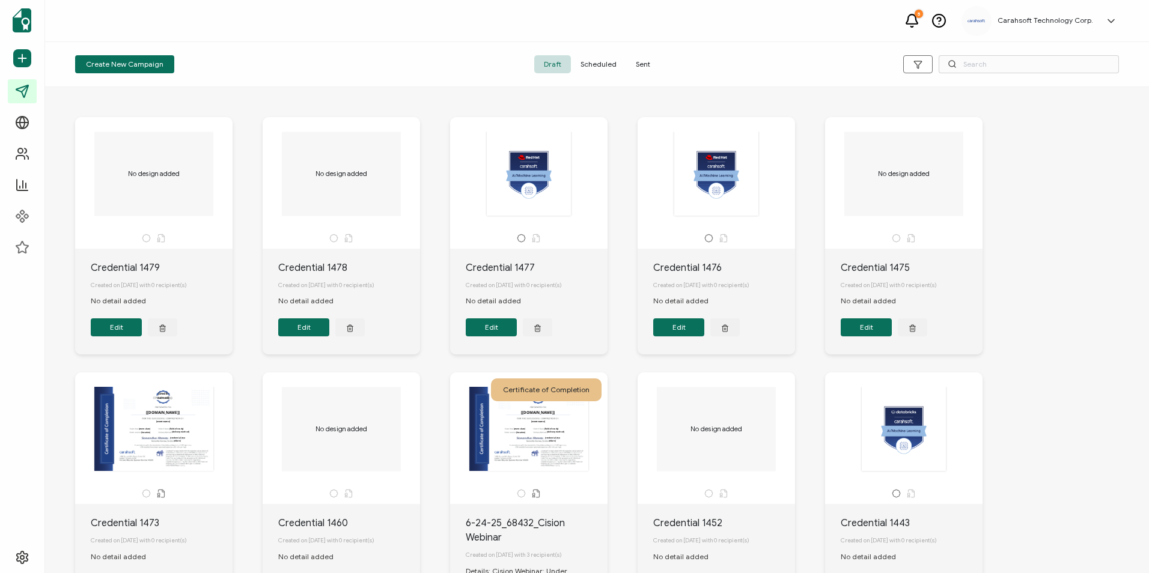
click at [628, 63] on span "Sent" at bounding box center [643, 64] width 34 height 18
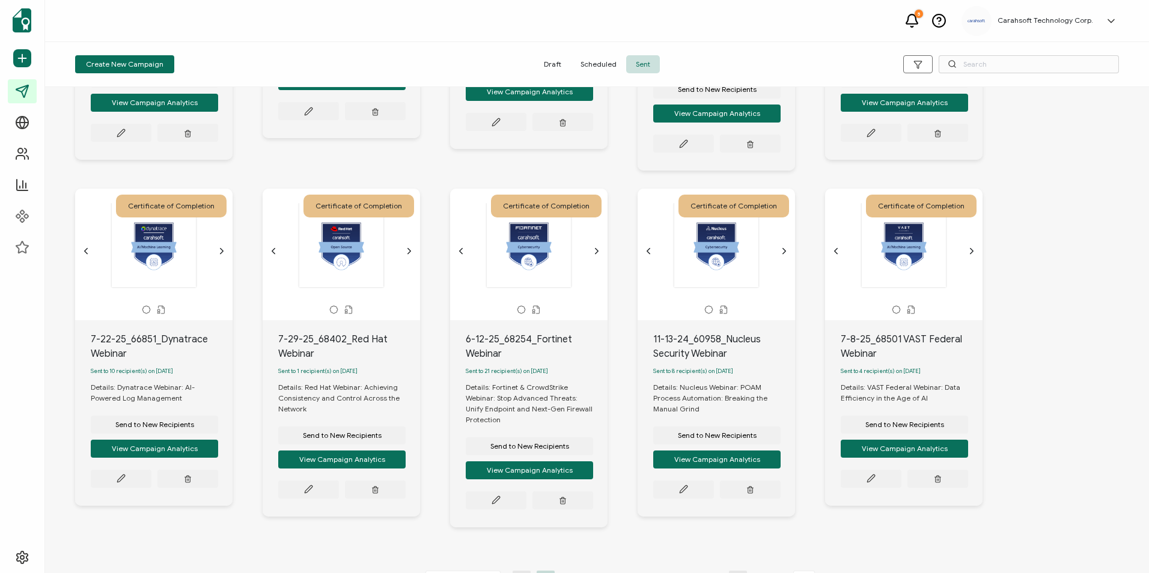
scroll to position [309, 0]
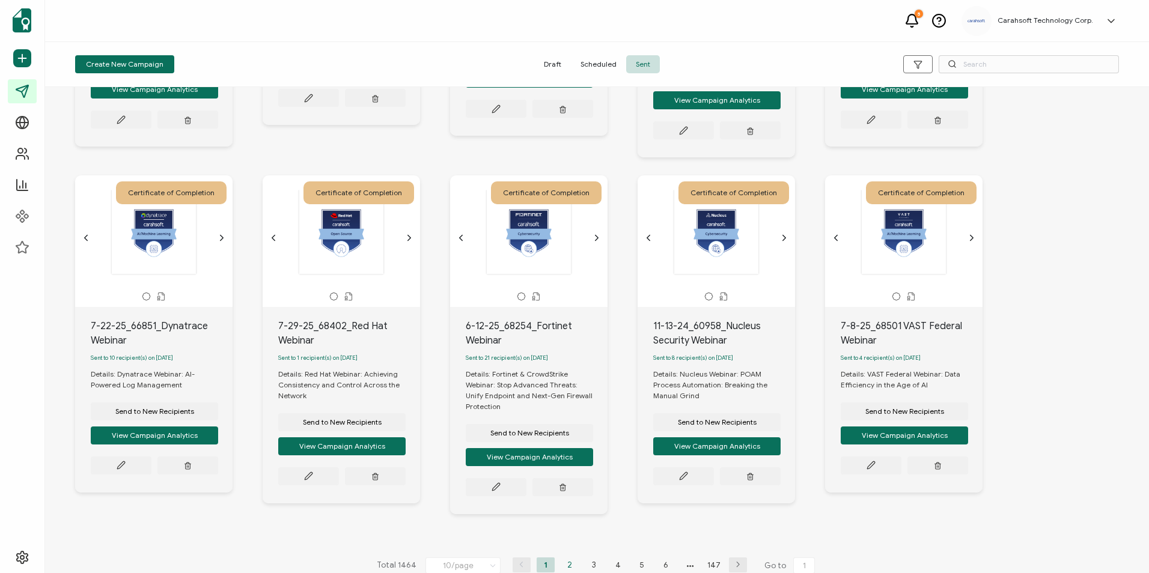
click at [565, 557] on li "2" at bounding box center [569, 564] width 18 height 15
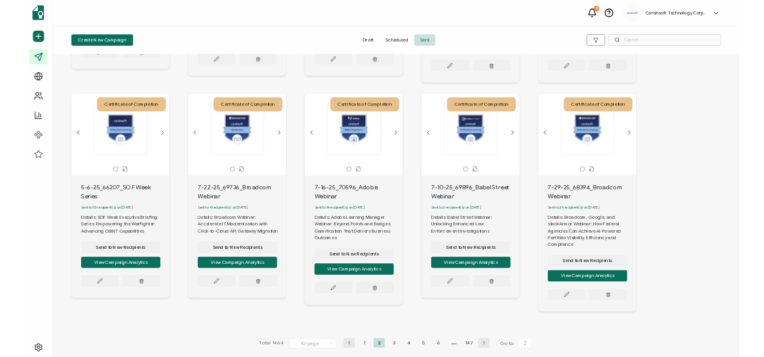
scroll to position [330, 0]
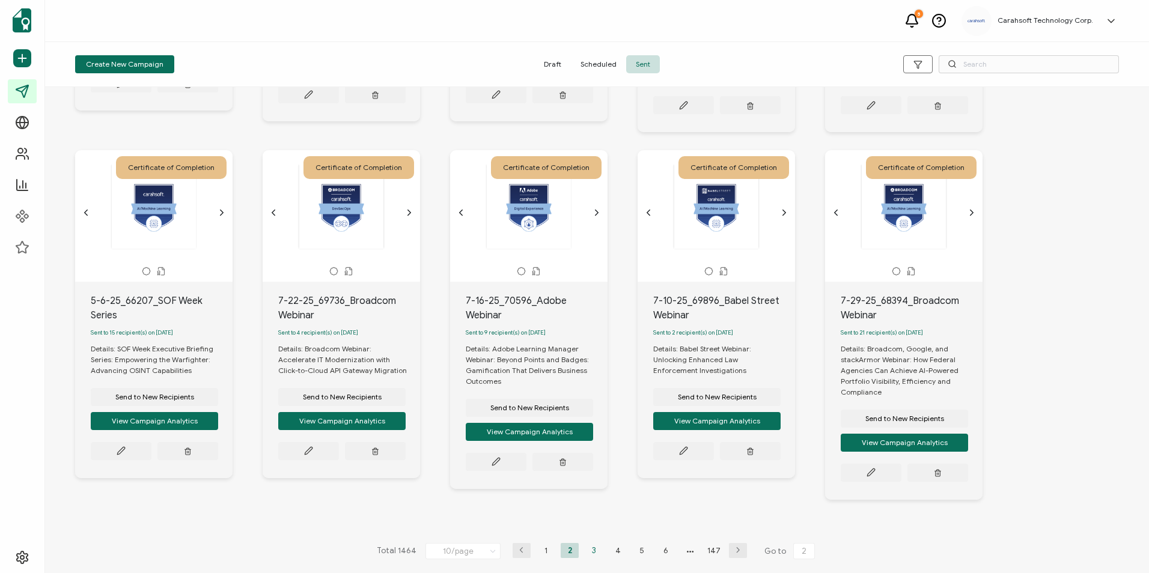
click at [590, 550] on li "3" at bounding box center [593, 550] width 18 height 15
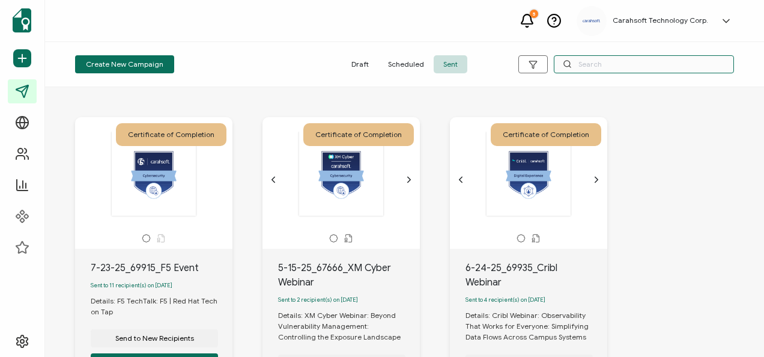
click at [596, 62] on input "text" at bounding box center [644, 64] width 180 height 18
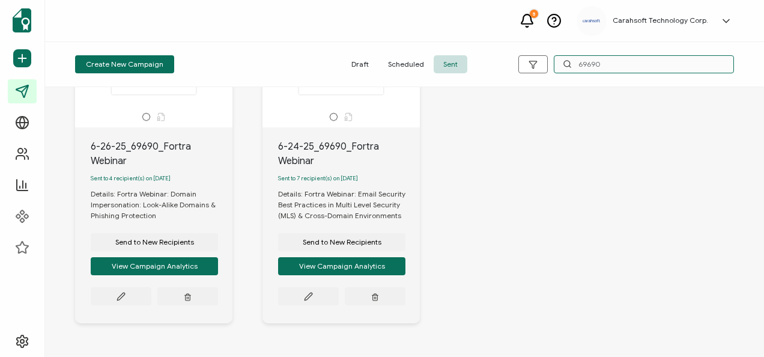
scroll to position [165, 0]
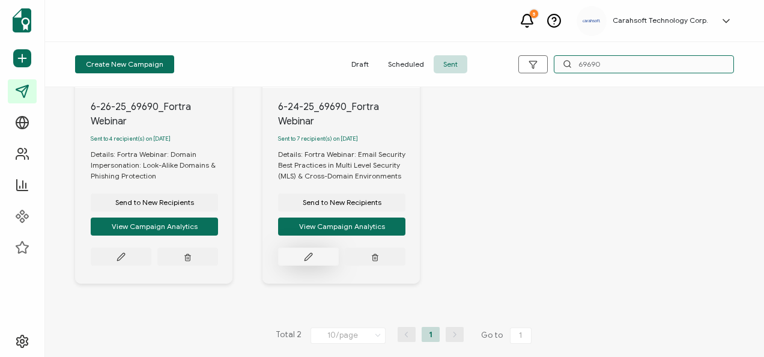
type input "69690"
click at [151, 258] on button at bounding box center [121, 256] width 61 height 18
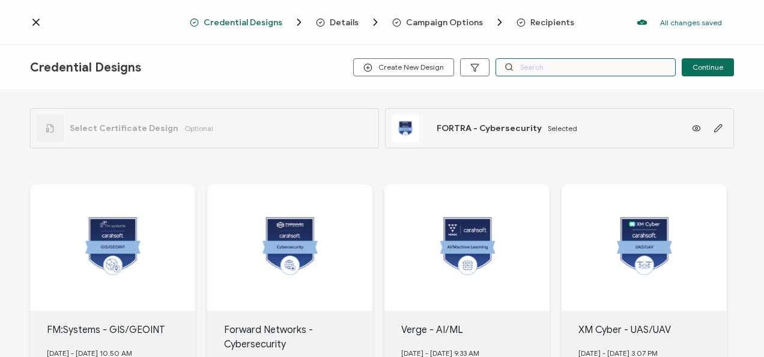
click at [515, 72] on input "text" at bounding box center [586, 67] width 180 height 18
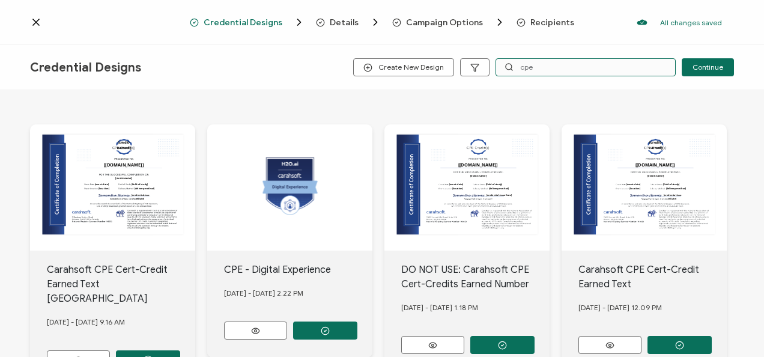
scroll to position [142, 0]
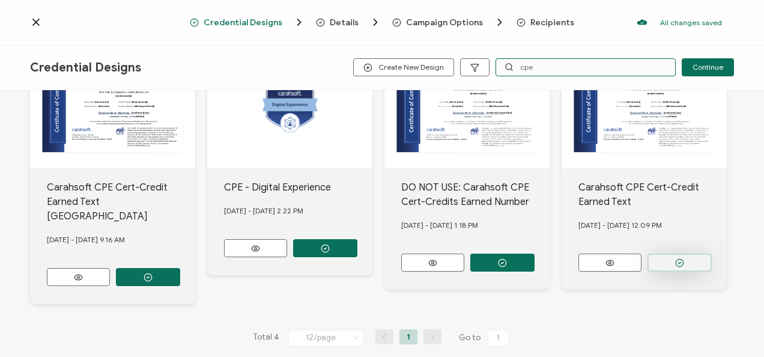
type input "cpe"
click at [180, 268] on button "button" at bounding box center [148, 277] width 64 height 18
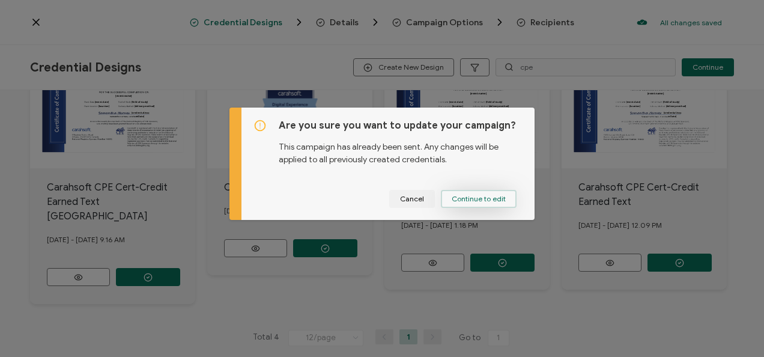
click at [469, 195] on span "Continue to edit" at bounding box center [479, 198] width 54 height 7
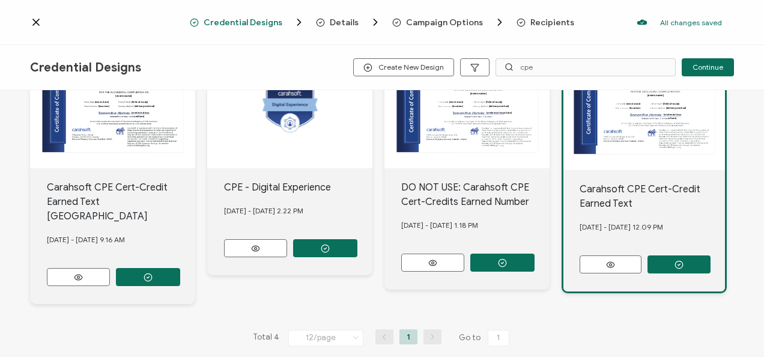
click at [680, 66] on div "Create New Design cpe Continue" at bounding box center [543, 67] width 381 height 18
click at [686, 65] on button "Continue" at bounding box center [708, 67] width 52 height 18
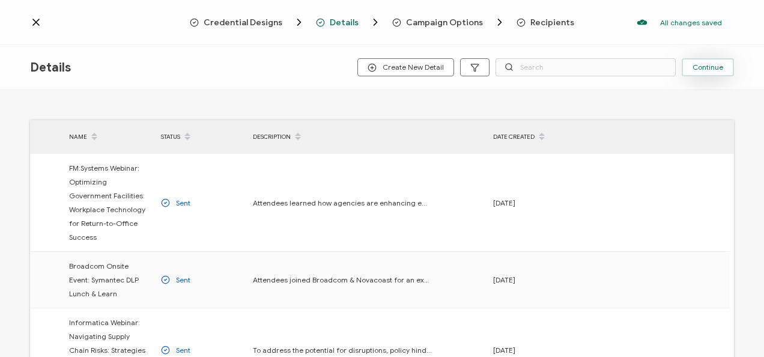
click at [699, 65] on span "Continue" at bounding box center [708, 67] width 31 height 7
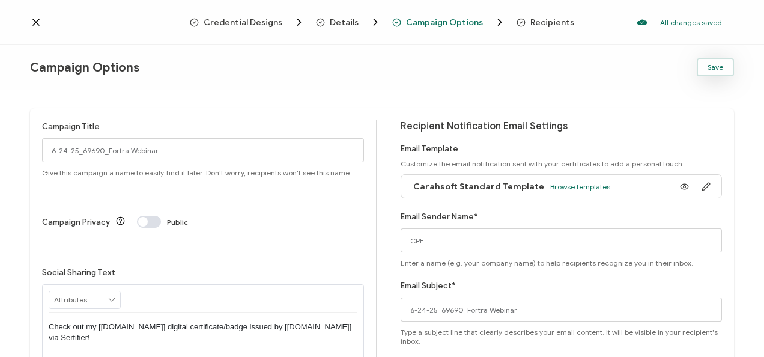
click at [704, 65] on button "Save" at bounding box center [715, 67] width 37 height 18
click at [703, 64] on button "Save" at bounding box center [715, 67] width 37 height 18
click at [35, 22] on icon at bounding box center [36, 22] width 6 height 6
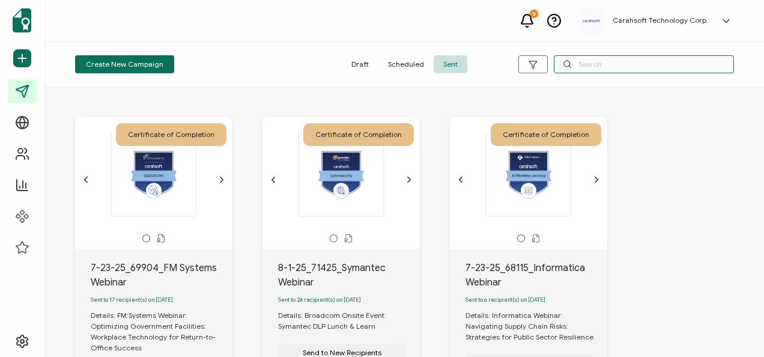
click at [637, 64] on input "text" at bounding box center [644, 64] width 180 height 18
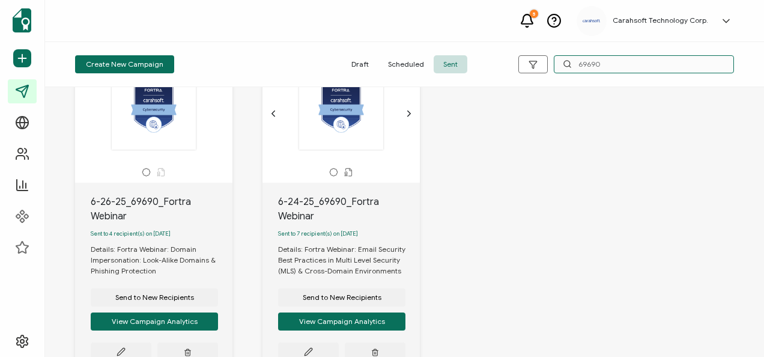
scroll to position [120, 0]
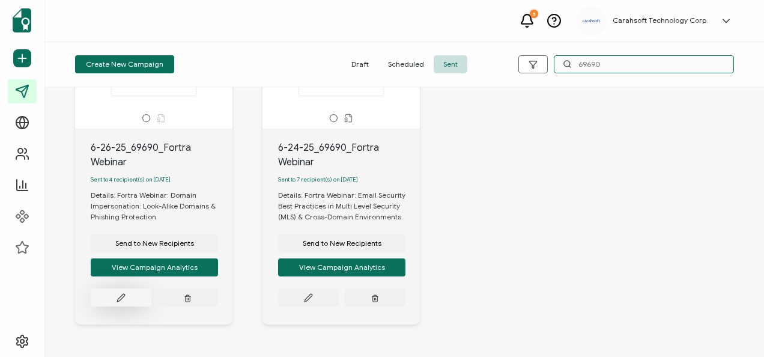
type input "69690"
click at [141, 299] on button at bounding box center [121, 297] width 61 height 18
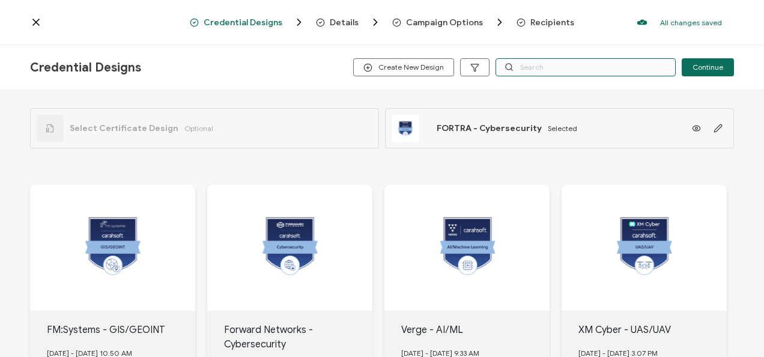
click at [643, 60] on input "text" at bounding box center [586, 67] width 180 height 18
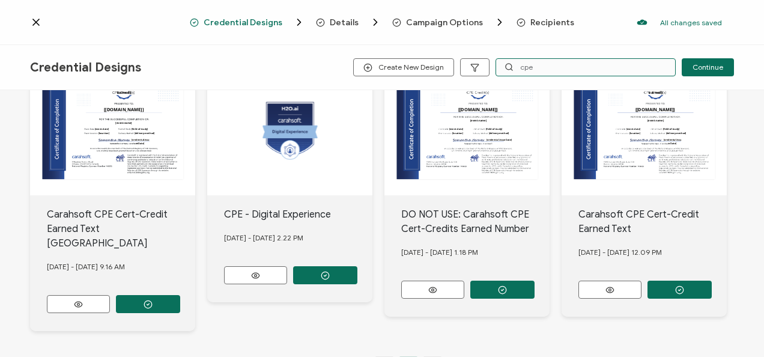
scroll to position [120, 0]
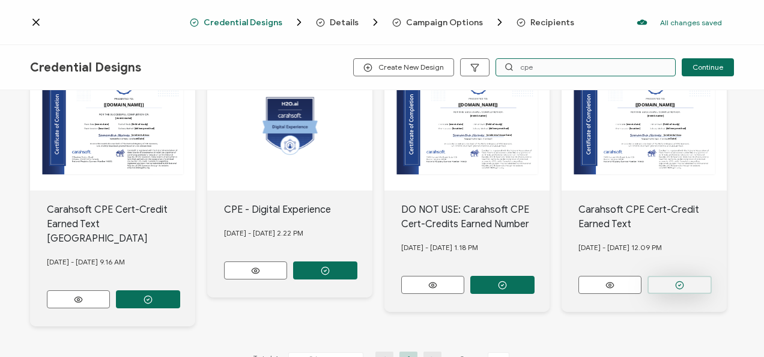
type input "cpe"
click at [180, 290] on button "button" at bounding box center [148, 299] width 64 height 18
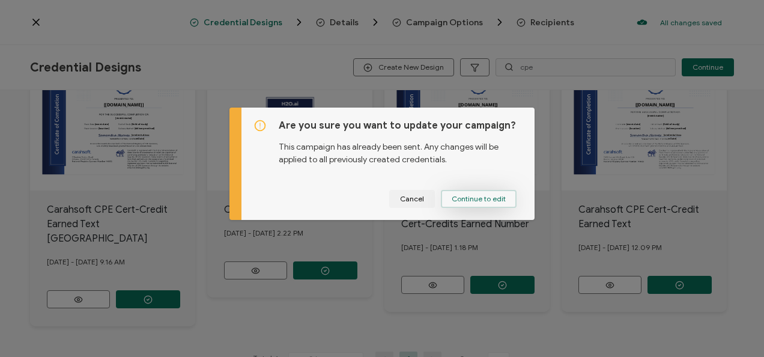
click at [476, 200] on span "Continue to edit" at bounding box center [479, 198] width 54 height 7
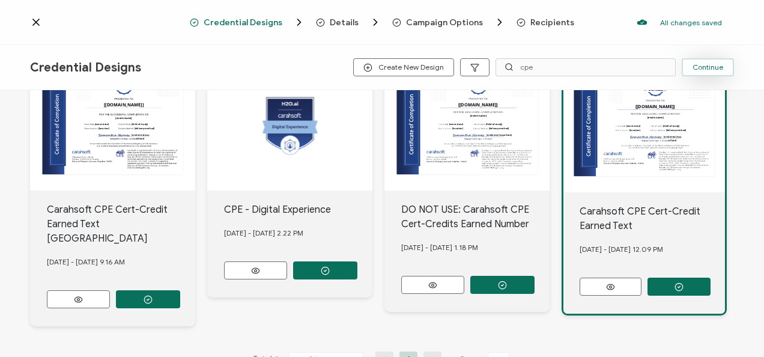
click at [702, 61] on button "Continue" at bounding box center [708, 67] width 52 height 18
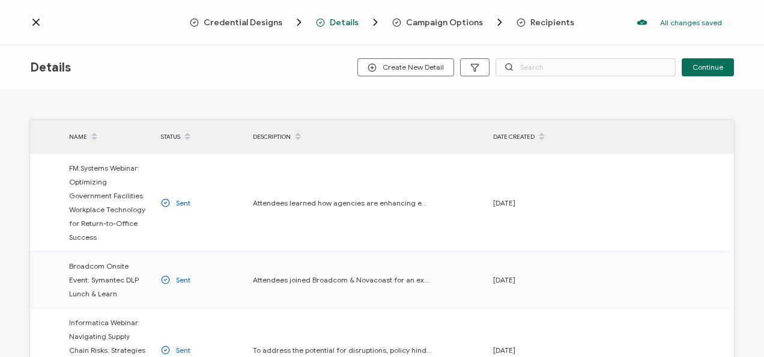
click at [702, 61] on button "Continue" at bounding box center [708, 67] width 52 height 18
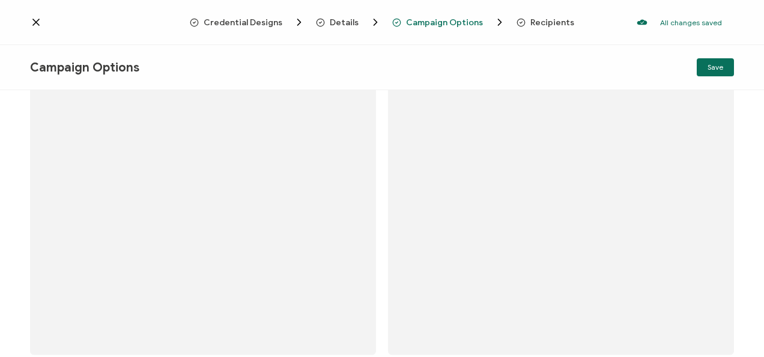
click at [702, 61] on button "Save" at bounding box center [715, 67] width 37 height 18
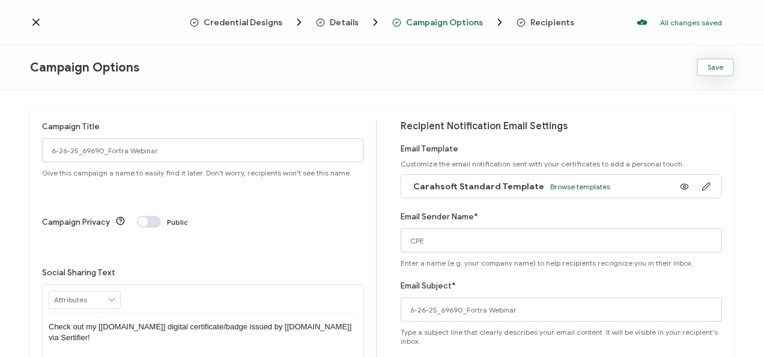
click at [715, 68] on span "Save" at bounding box center [716, 67] width 16 height 7
click at [41, 22] on icon at bounding box center [36, 22] width 12 height 12
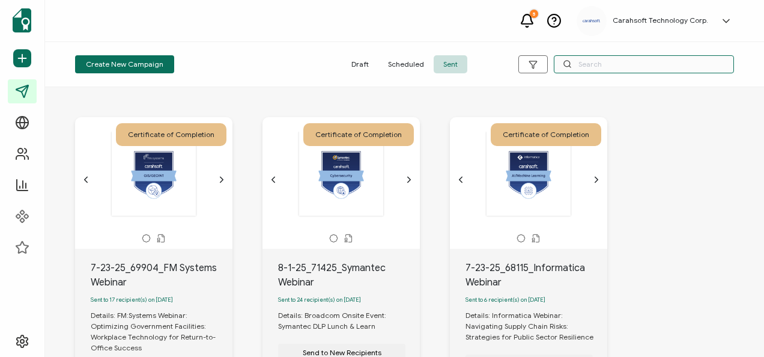
click at [600, 57] on input "text" at bounding box center [644, 64] width 180 height 18
type input "66560"
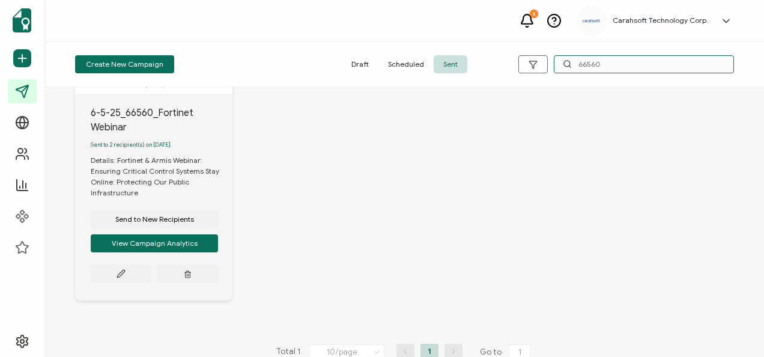
scroll to position [175, 0]
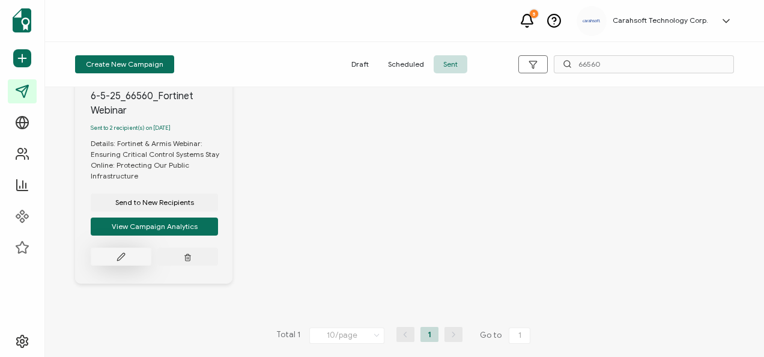
click at [129, 251] on button at bounding box center [121, 256] width 61 height 18
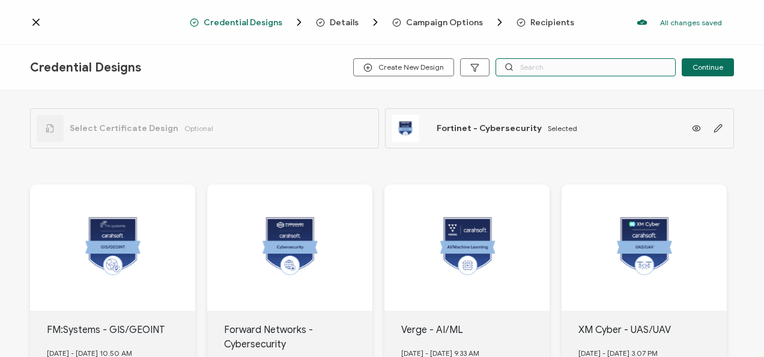
click at [538, 66] on input "text" at bounding box center [586, 67] width 180 height 18
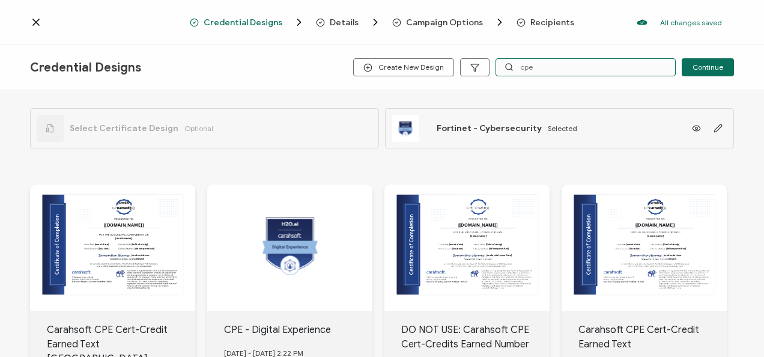
scroll to position [120, 0]
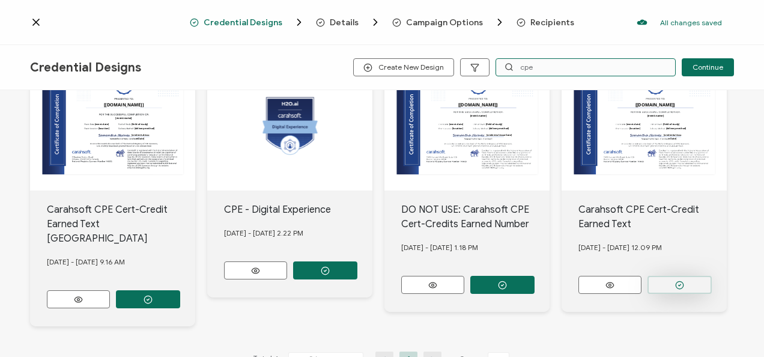
type input "cpe"
click at [180, 290] on button "button" at bounding box center [148, 299] width 64 height 18
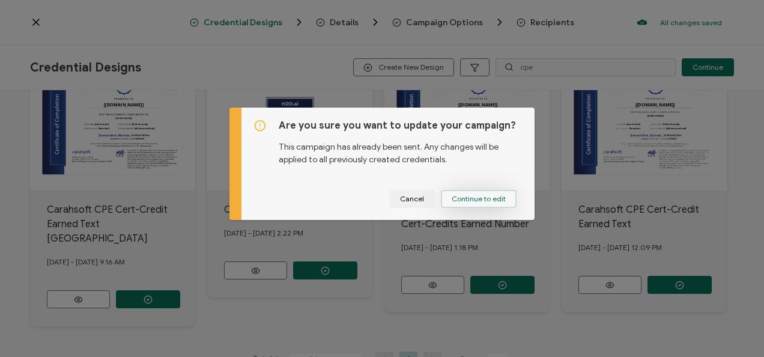
click at [504, 207] on button "Continue to edit" at bounding box center [479, 199] width 76 height 18
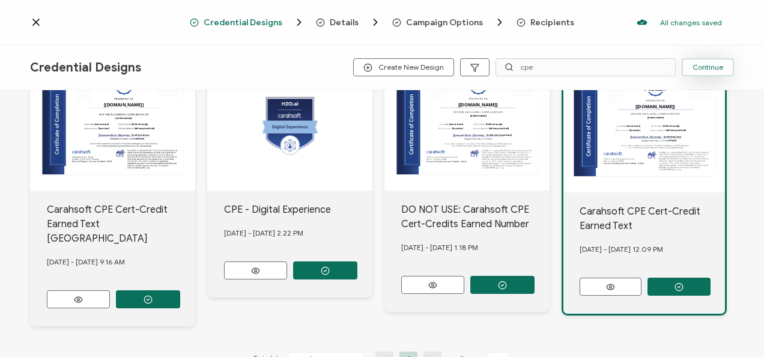
click at [696, 67] on span "Continue" at bounding box center [708, 67] width 31 height 7
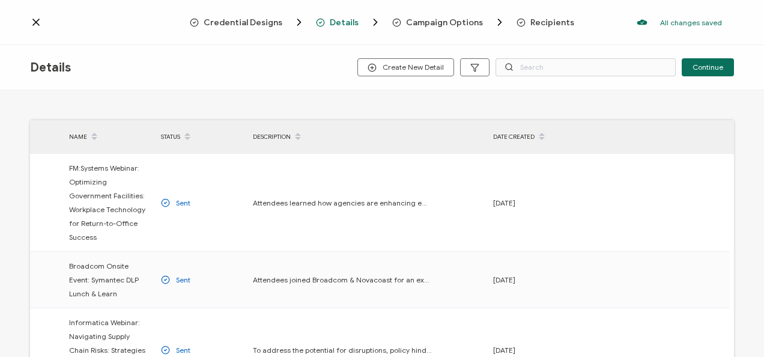
click at [696, 67] on span "Continue" at bounding box center [708, 67] width 31 height 7
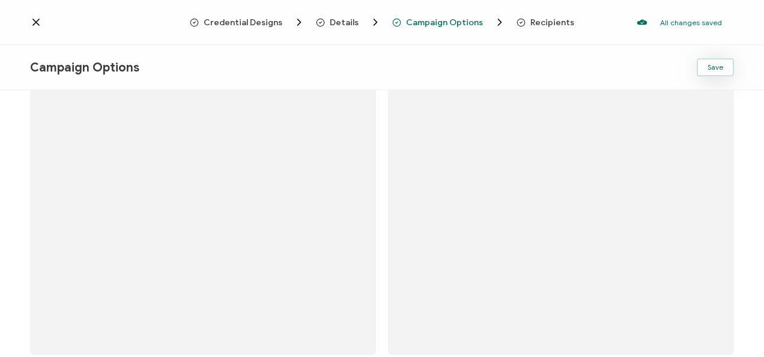
click at [719, 68] on span "Save" at bounding box center [716, 67] width 16 height 7
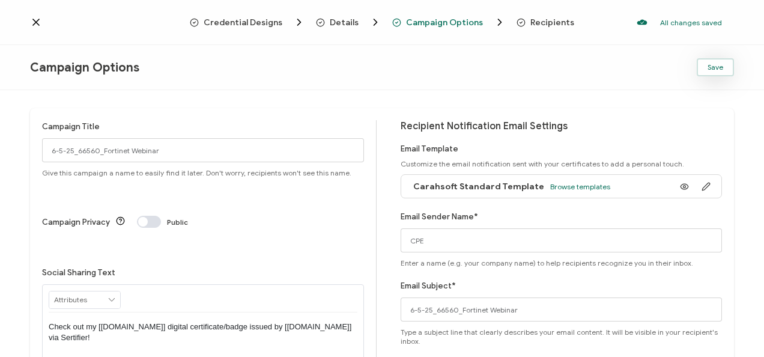
click at [708, 70] on span "Save" at bounding box center [716, 67] width 16 height 7
click at [40, 25] on icon at bounding box center [36, 22] width 12 height 12
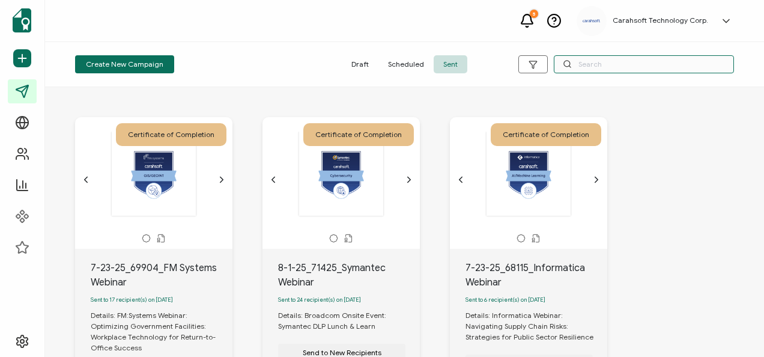
click at [612, 66] on input "text" at bounding box center [644, 64] width 180 height 18
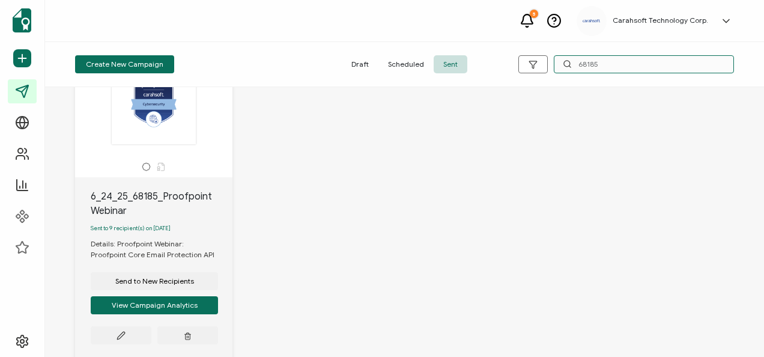
scroll to position [120, 0]
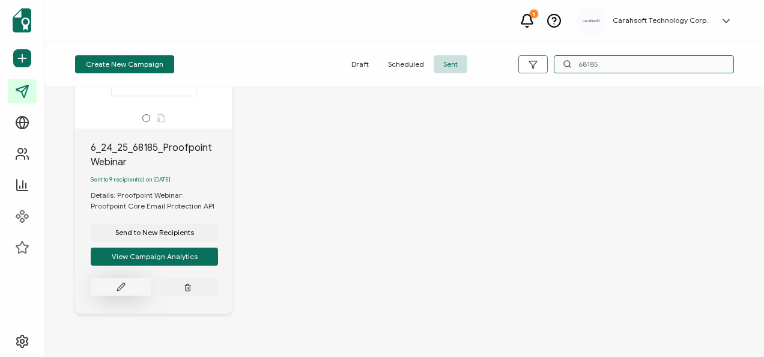
type input "68185"
click at [126, 288] on button at bounding box center [121, 287] width 61 height 18
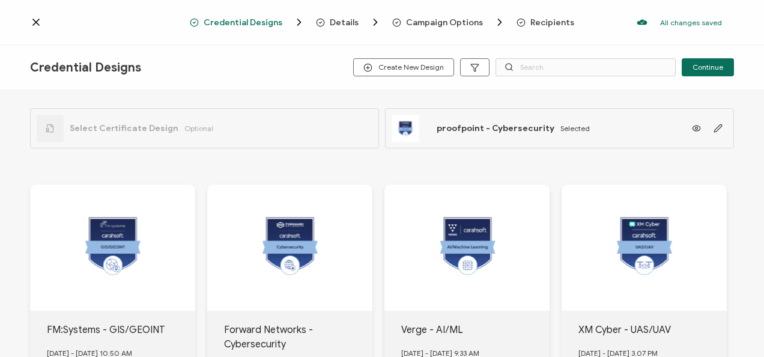
click at [541, 78] on div "Credential Designs Create New Design Continue" at bounding box center [382, 67] width 764 height 45
click at [539, 72] on input "text" at bounding box center [586, 67] width 180 height 18
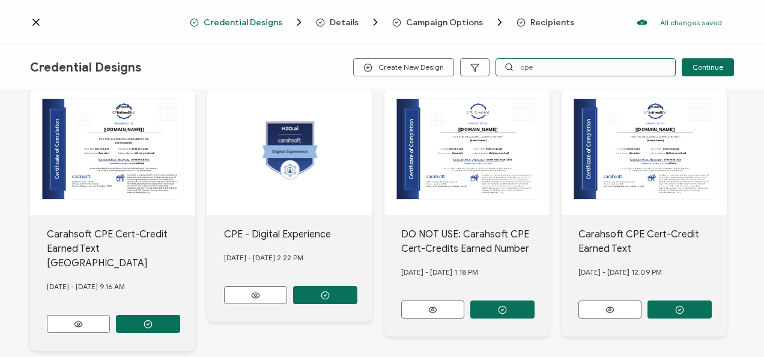
scroll to position [120, 0]
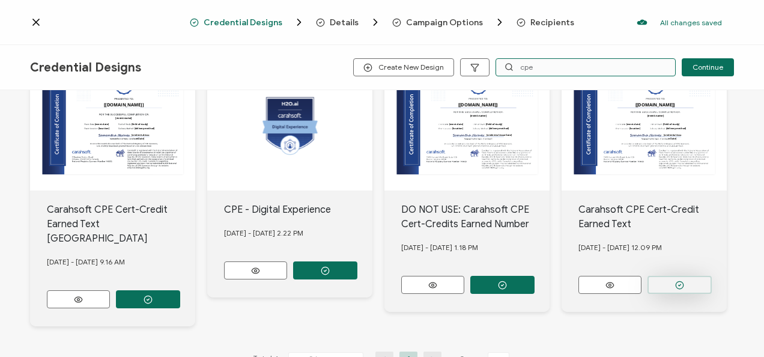
type input "cpe"
click at [153, 295] on icon "button" at bounding box center [148, 299] width 9 height 9
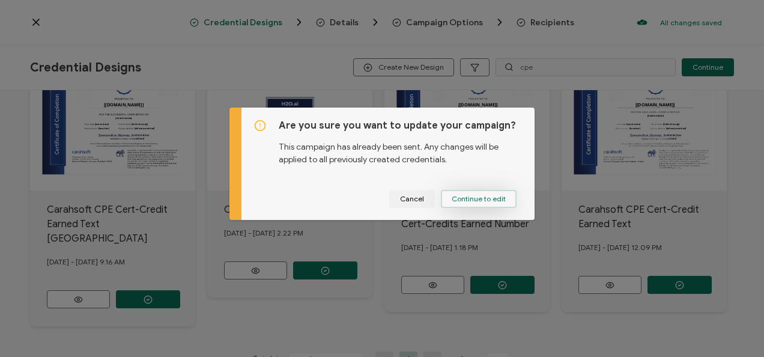
click at [498, 201] on span "Continue to edit" at bounding box center [479, 198] width 54 height 7
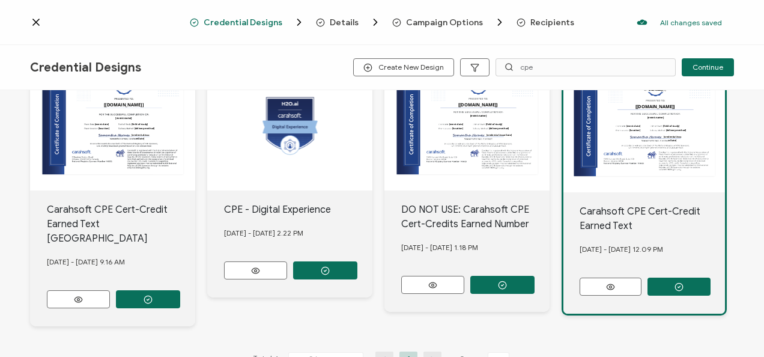
click at [708, 56] on div "Credential Designs Create New Design cpe Continue" at bounding box center [382, 67] width 764 height 45
click at [704, 67] on span "Continue" at bounding box center [708, 67] width 31 height 7
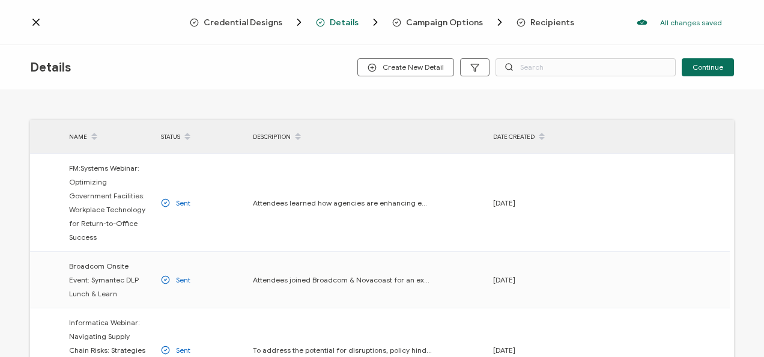
click at [704, 67] on span "Continue" at bounding box center [708, 67] width 31 height 7
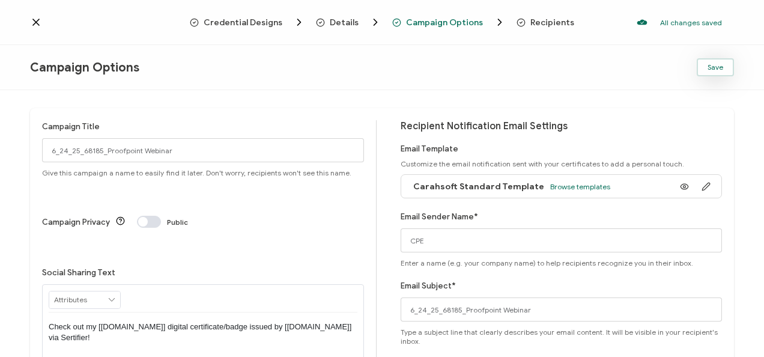
click at [703, 76] on button "Save" at bounding box center [715, 67] width 37 height 18
click at [44, 26] on div at bounding box center [110, 22] width 160 height 12
click at [37, 25] on icon at bounding box center [36, 22] width 12 height 12
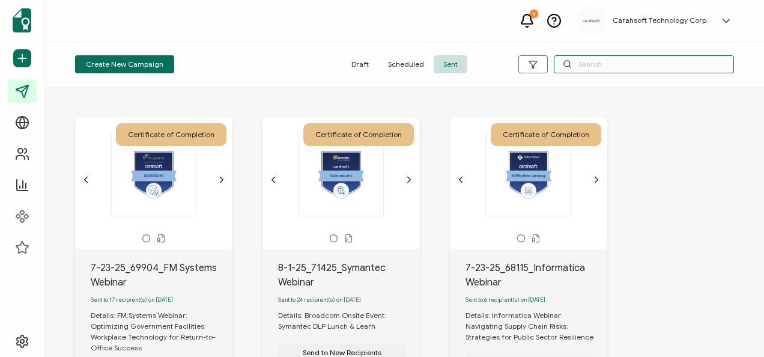
click at [576, 58] on input "text" at bounding box center [644, 64] width 180 height 18
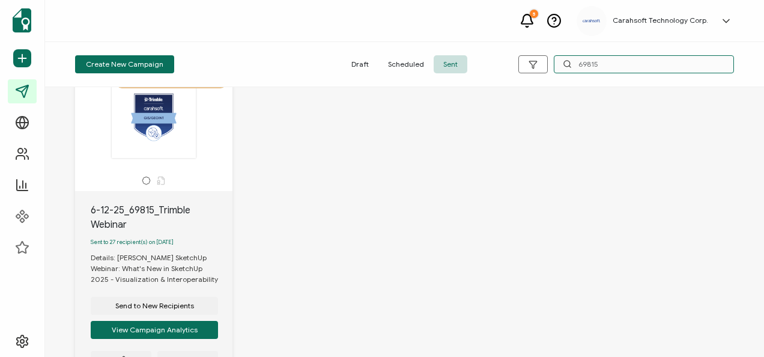
scroll to position [120, 0]
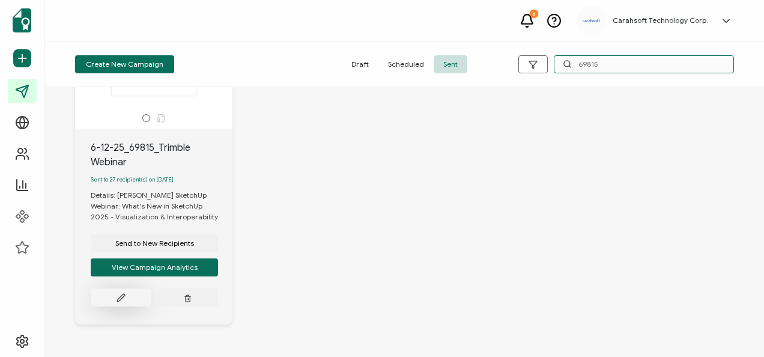
type input "69815"
click at [106, 302] on button at bounding box center [121, 297] width 61 height 18
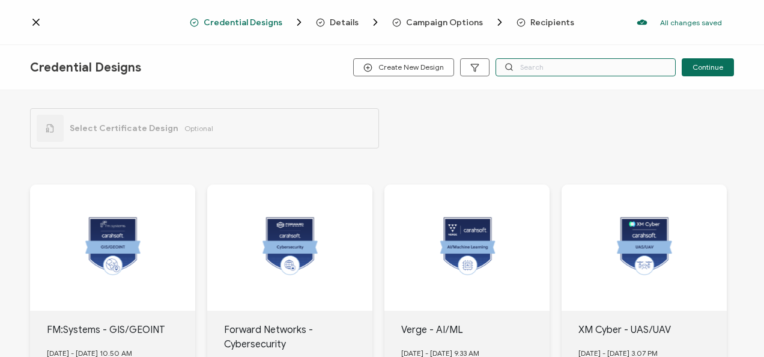
click at [607, 73] on input "text" at bounding box center [586, 67] width 180 height 18
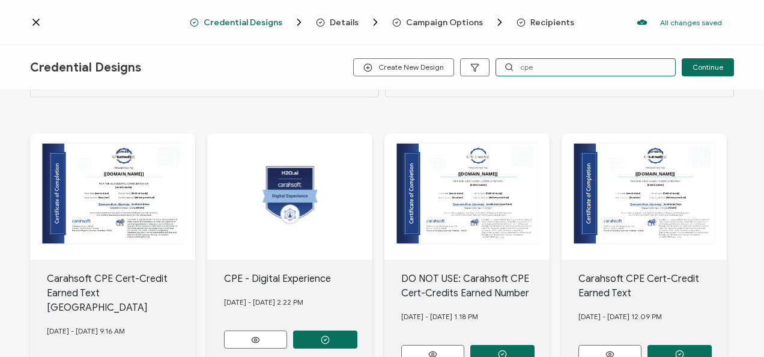
scroll to position [120, 0]
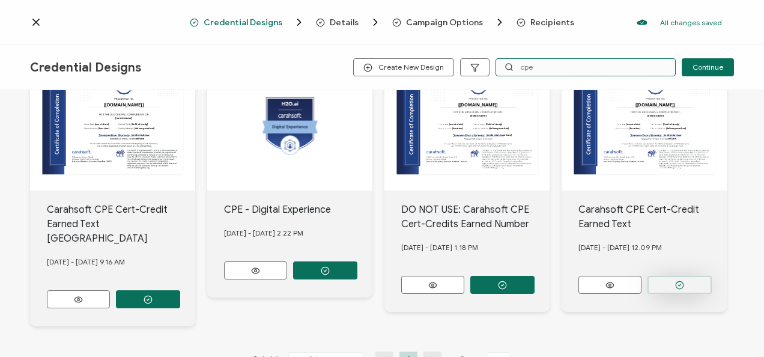
type input "cpe"
click at [180, 290] on button "button" at bounding box center [148, 299] width 64 height 18
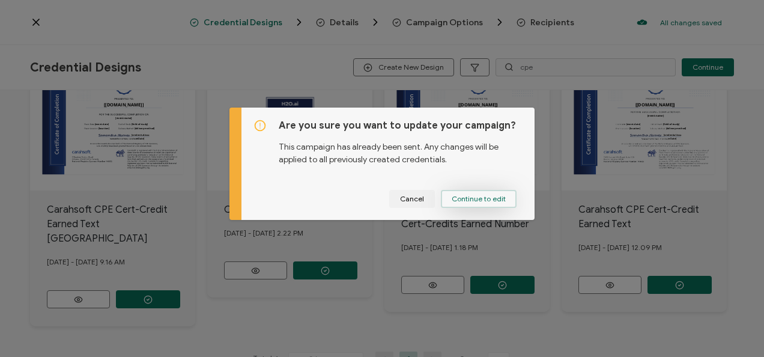
click at [499, 199] on span "Continue to edit" at bounding box center [479, 198] width 54 height 7
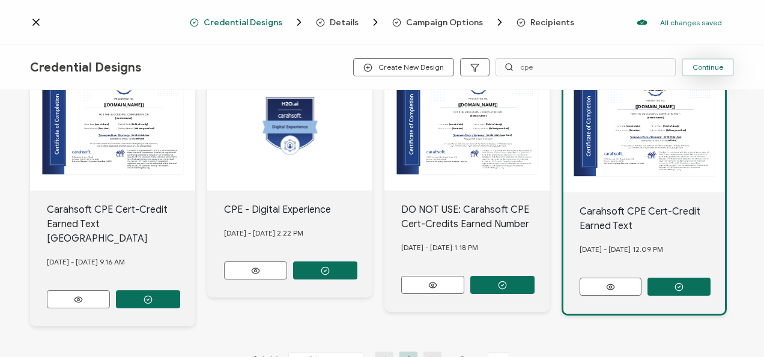
click at [686, 70] on button "Continue" at bounding box center [708, 67] width 52 height 18
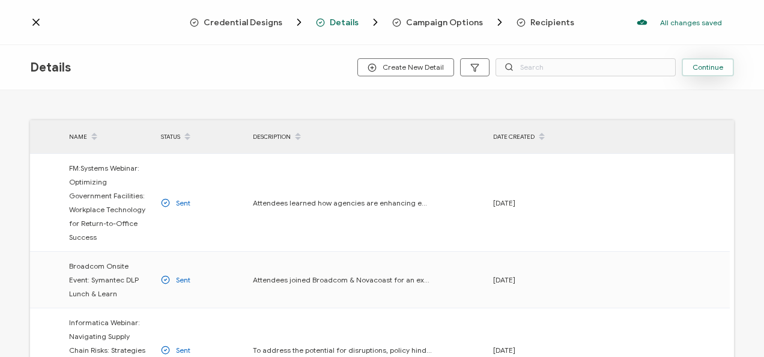
click at [716, 65] on span "Continue" at bounding box center [708, 67] width 31 height 7
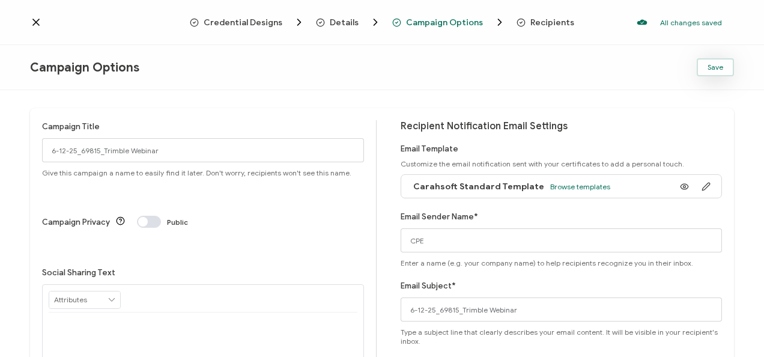
click at [702, 67] on button "Save" at bounding box center [715, 67] width 37 height 18
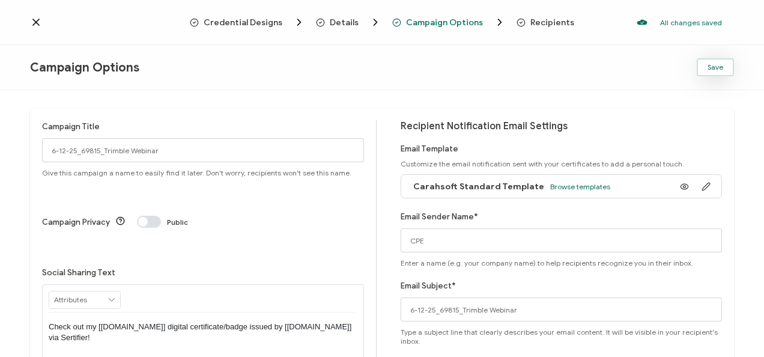
click at [715, 71] on button "Save" at bounding box center [715, 67] width 37 height 18
click at [38, 20] on icon at bounding box center [36, 22] width 6 height 6
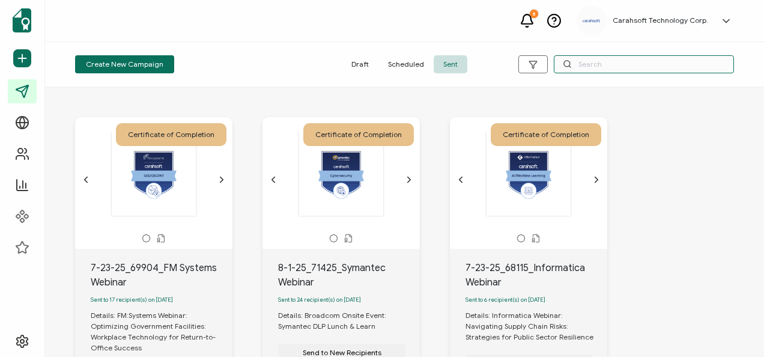
click at [600, 65] on input "text" at bounding box center [644, 64] width 180 height 18
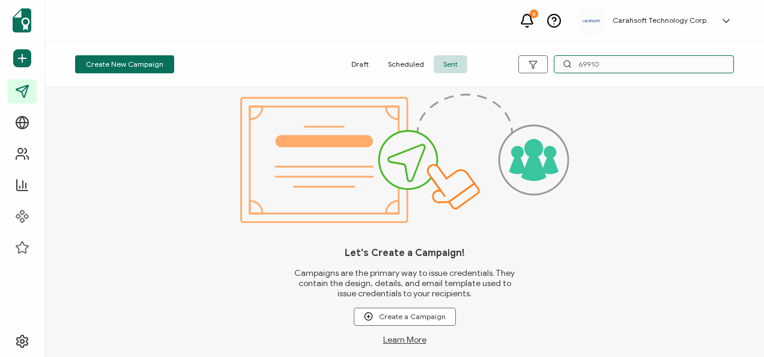
drag, startPoint x: 626, startPoint y: 66, endPoint x: 553, endPoint y: 58, distance: 73.1
click at [553, 58] on div "69910" at bounding box center [624, 64] width 220 height 18
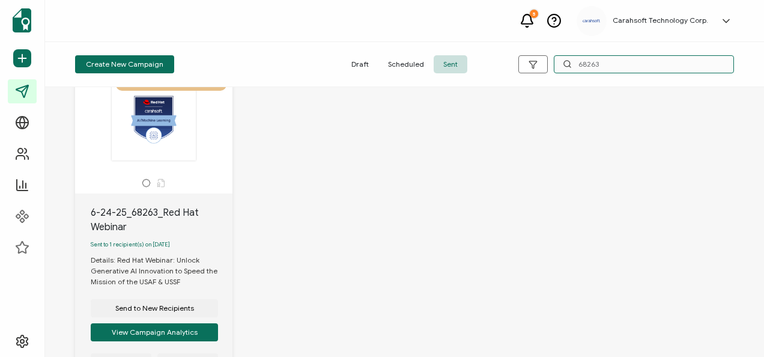
scroll to position [120, 0]
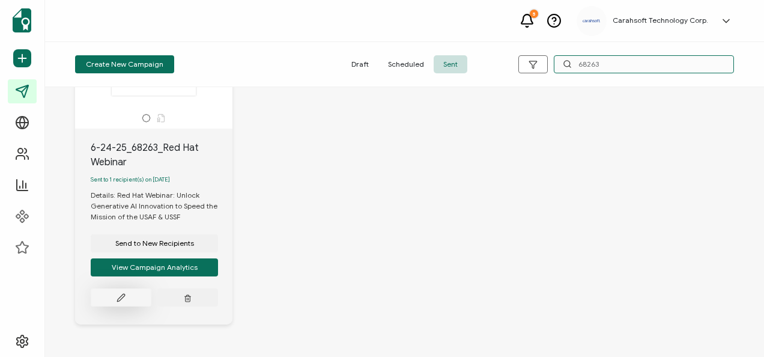
type input "68263"
click at [131, 300] on button at bounding box center [121, 297] width 61 height 18
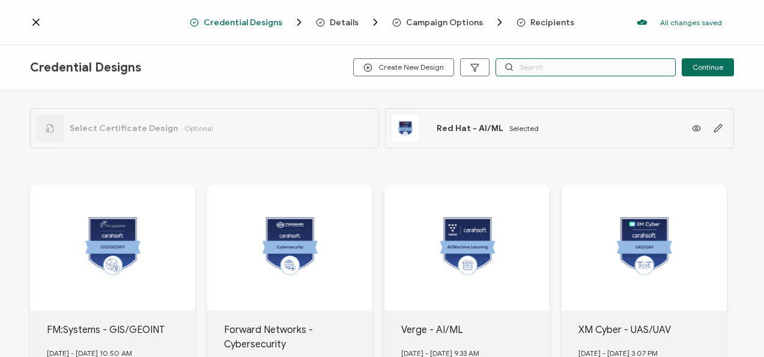
click at [515, 67] on input "text" at bounding box center [586, 67] width 180 height 18
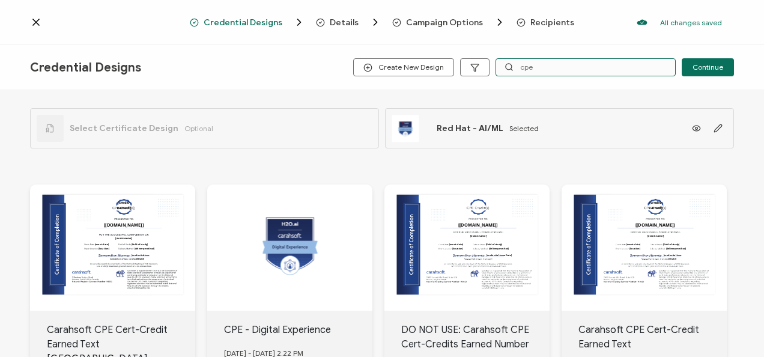
scroll to position [120, 0]
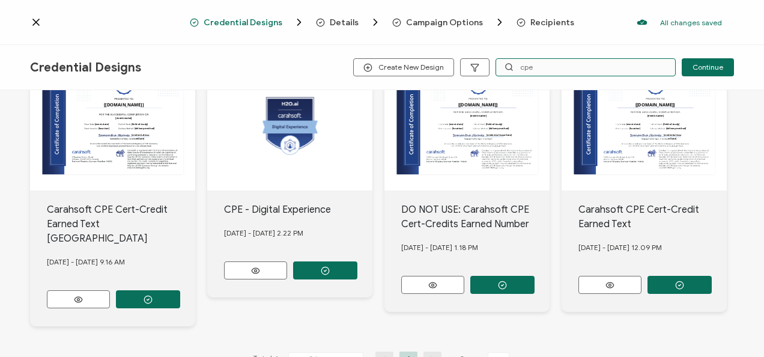
type input "cpe"
click at [195, 270] on div "Carahsoft CPE Cert-Credit Earned Text May 17, 2022 - Tuesday 12.09 PM" at bounding box center [112, 258] width 165 height 136
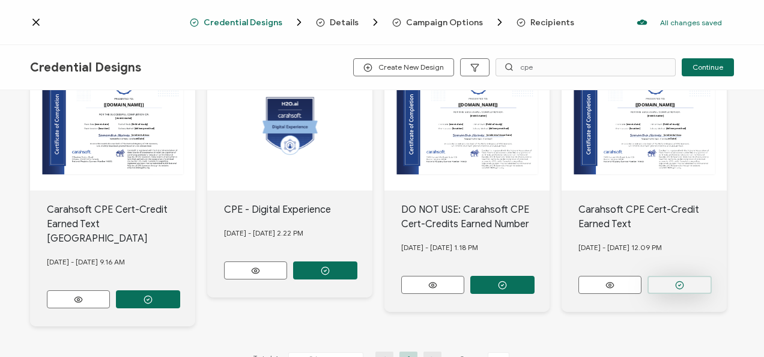
click at [180, 290] on button "button" at bounding box center [148, 299] width 64 height 18
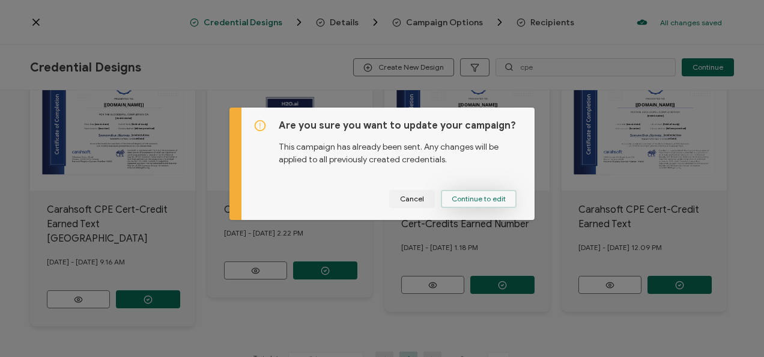
click at [509, 199] on div "Cancel Continue to edit" at bounding box center [388, 199] width 270 height 18
click at [507, 198] on button "Continue to edit" at bounding box center [479, 199] width 76 height 18
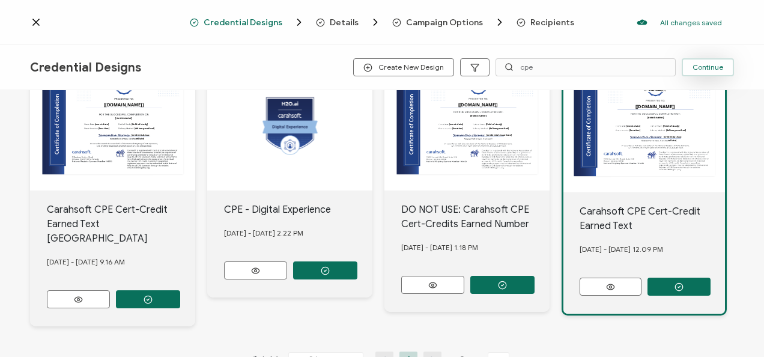
click at [692, 60] on button "Continue" at bounding box center [708, 67] width 52 height 18
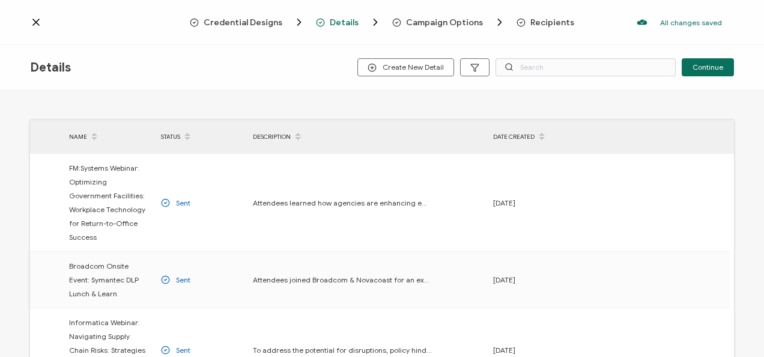
click at [692, 60] on button "Continue" at bounding box center [708, 67] width 52 height 18
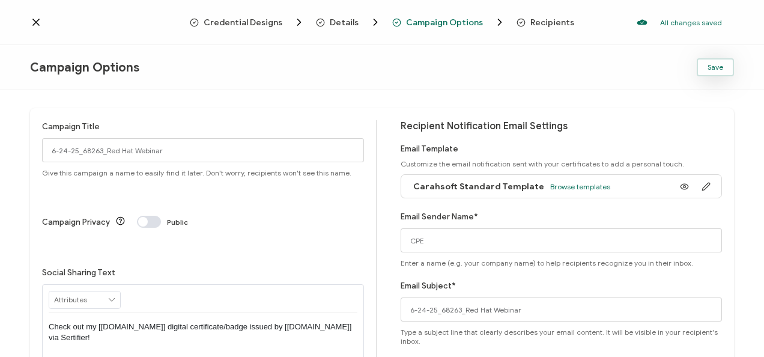
click at [703, 58] on button "Save" at bounding box center [715, 67] width 37 height 18
click at [35, 22] on icon at bounding box center [36, 22] width 6 height 6
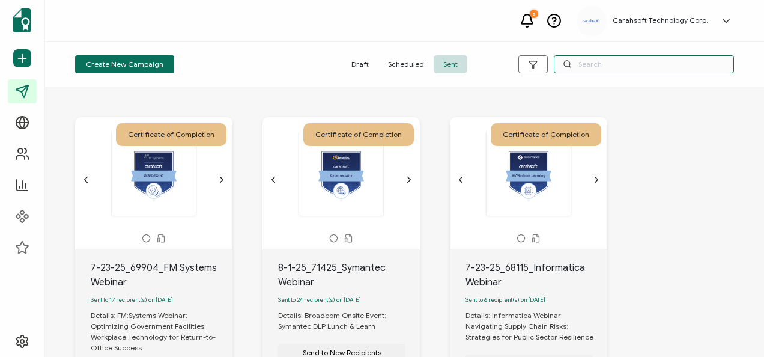
click at [596, 66] on input "text" at bounding box center [644, 64] width 180 height 18
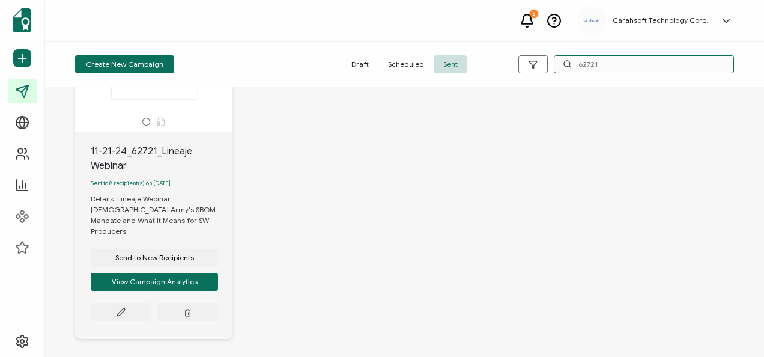
scroll to position [120, 0]
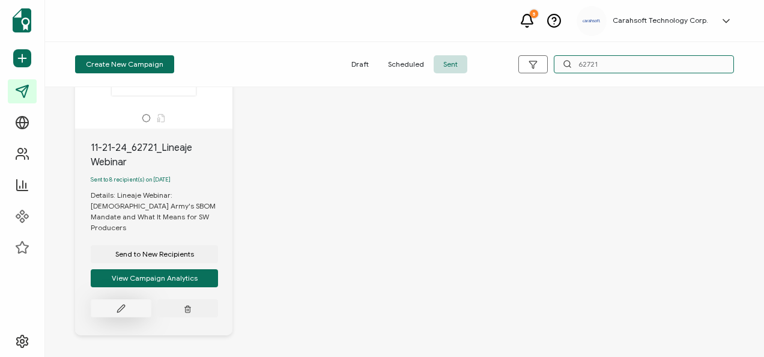
type input "62721"
click at [130, 299] on button at bounding box center [121, 308] width 61 height 18
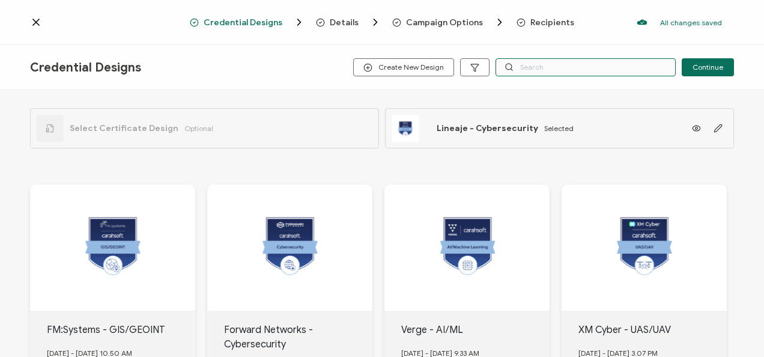
click at [525, 65] on input "text" at bounding box center [586, 67] width 180 height 18
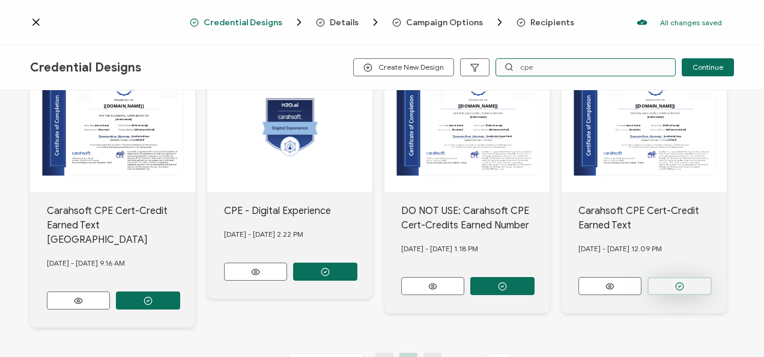
scroll to position [120, 0]
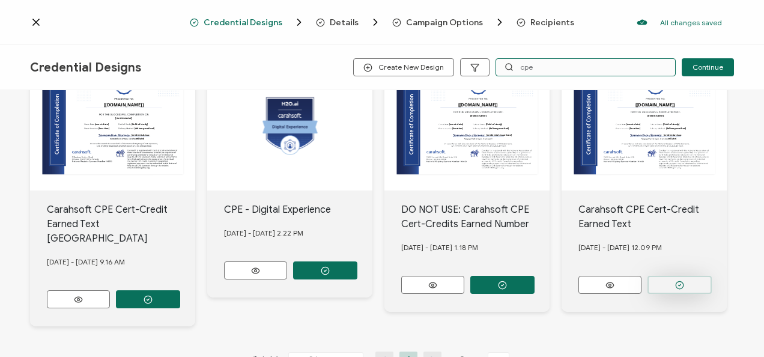
type input "cpe"
click at [180, 290] on button "button" at bounding box center [148, 299] width 64 height 18
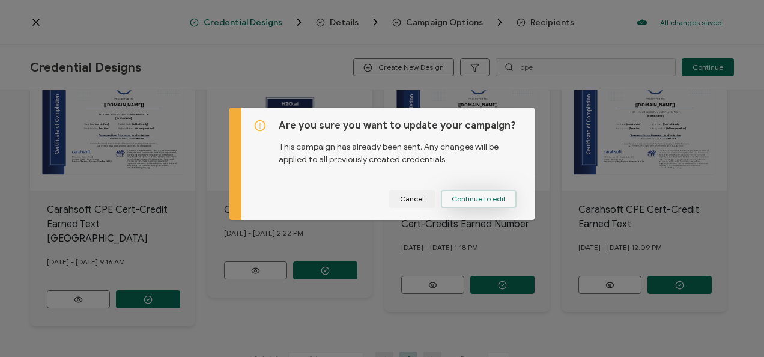
click at [467, 205] on button "Continue to edit" at bounding box center [479, 199] width 76 height 18
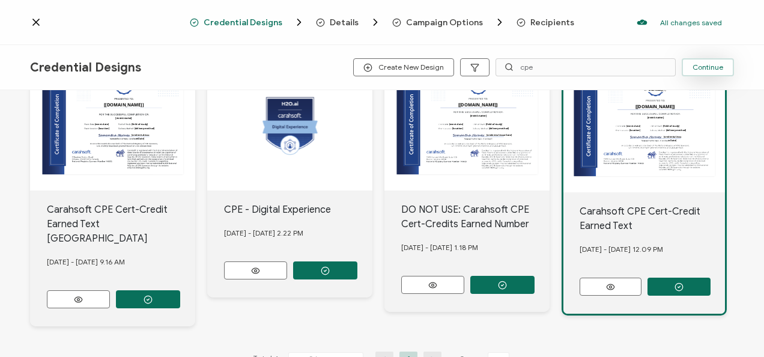
click at [700, 66] on span "Continue" at bounding box center [708, 67] width 31 height 7
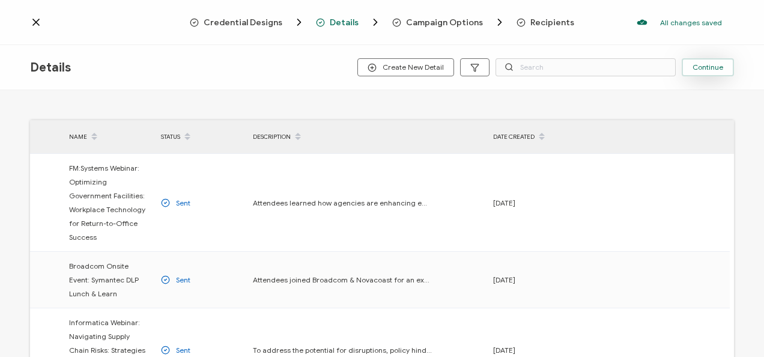
click at [717, 64] on span "Continue" at bounding box center [708, 67] width 31 height 7
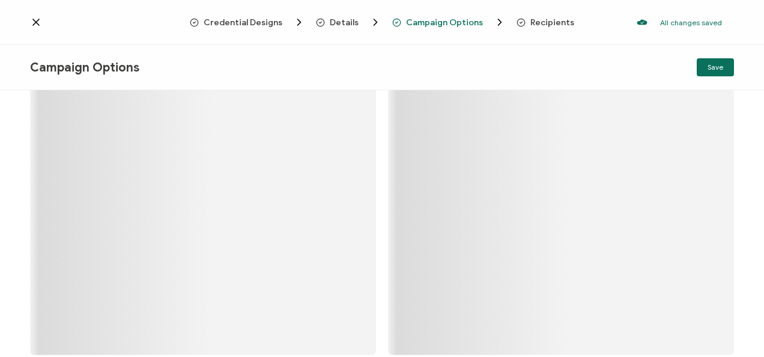
click at [717, 64] on span "Save" at bounding box center [716, 67] width 16 height 7
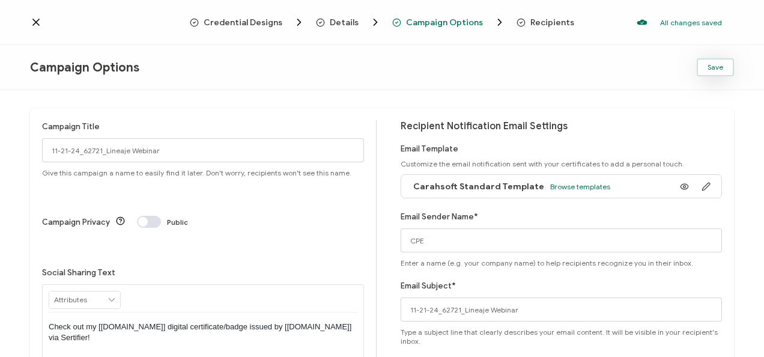
click at [720, 68] on span "Save" at bounding box center [716, 67] width 16 height 7
click at [44, 24] on div at bounding box center [110, 22] width 160 height 12
click at [38, 22] on icon at bounding box center [36, 22] width 12 height 12
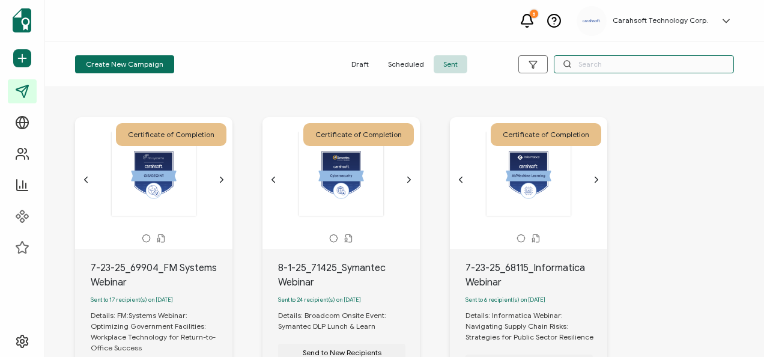
click at [604, 65] on input "text" at bounding box center [644, 64] width 180 height 18
drag, startPoint x: 629, startPoint y: 88, endPoint x: 625, endPoint y: 81, distance: 8.1
click at [628, 88] on div at bounding box center [404, 90] width 683 height 6
click at [624, 80] on div "Create New Campaign Draft Scheduled Sent" at bounding box center [404, 64] width 719 height 45
click at [628, 62] on input "text" at bounding box center [644, 64] width 180 height 18
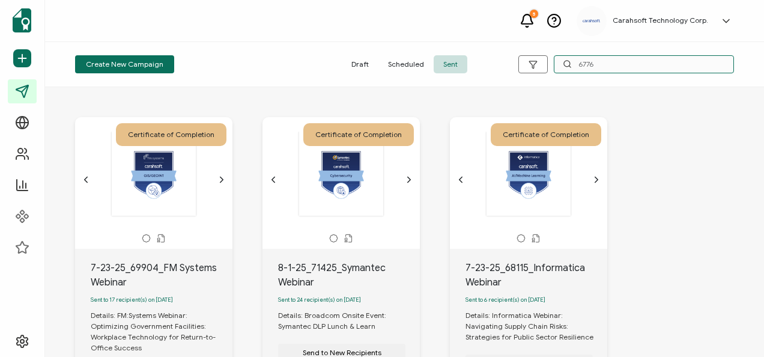
type input "67762"
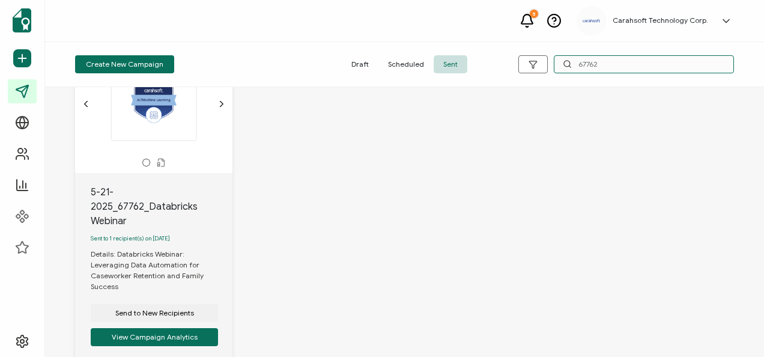
scroll to position [165, 0]
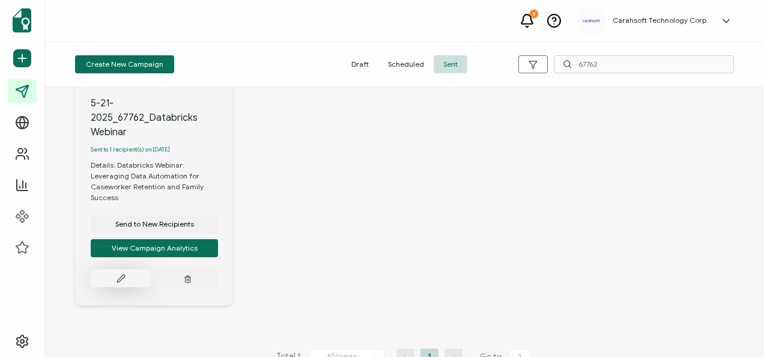
click at [133, 269] on button at bounding box center [121, 278] width 61 height 18
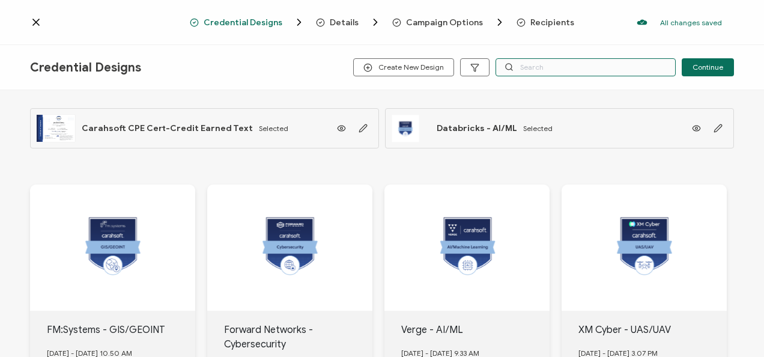
click at [586, 73] on input "text" at bounding box center [586, 67] width 180 height 18
type input "cpe"
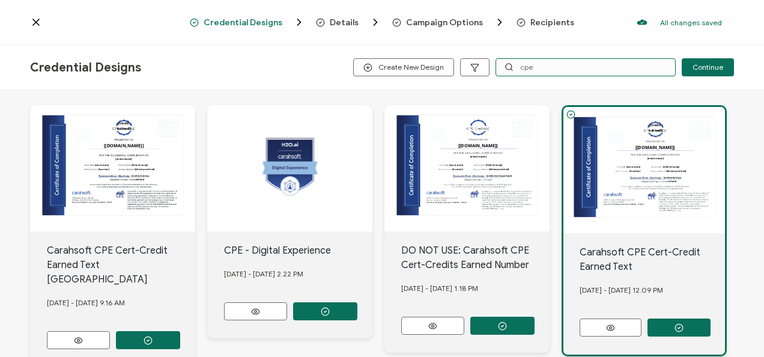
scroll to position [120, 0]
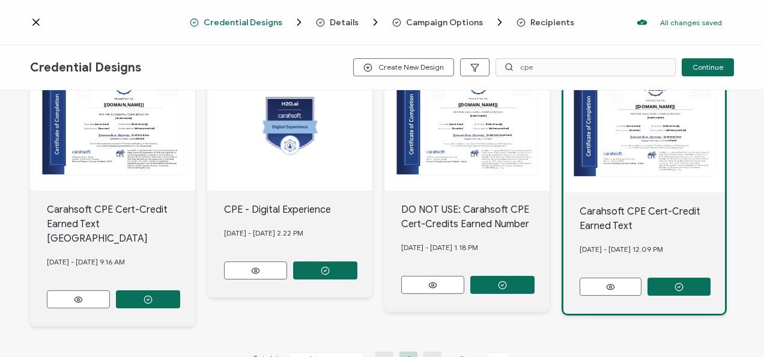
click at [38, 22] on icon at bounding box center [36, 22] width 12 height 12
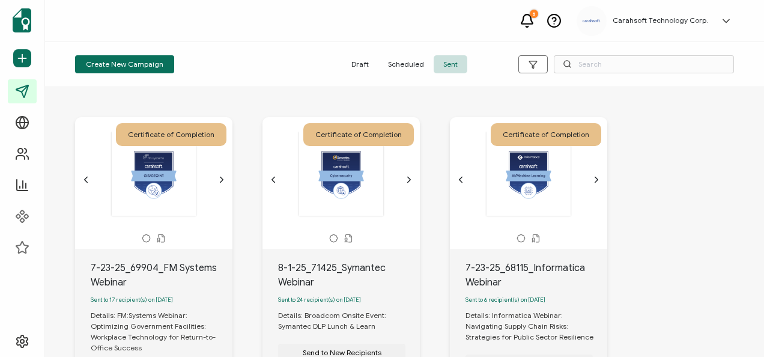
click at [565, 61] on circle at bounding box center [567, 64] width 6 height 6
click at [587, 65] on input "text" at bounding box center [644, 64] width 180 height 18
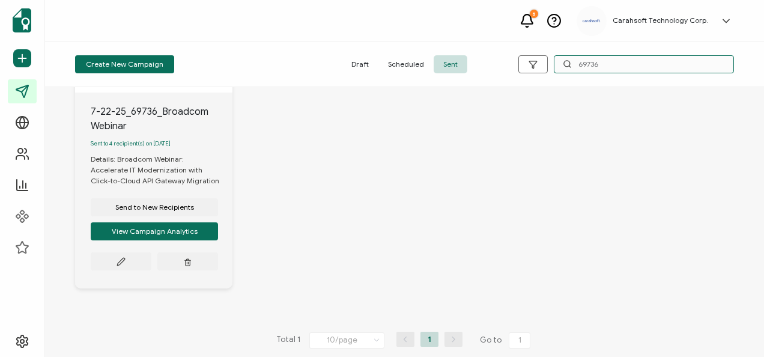
scroll to position [165, 0]
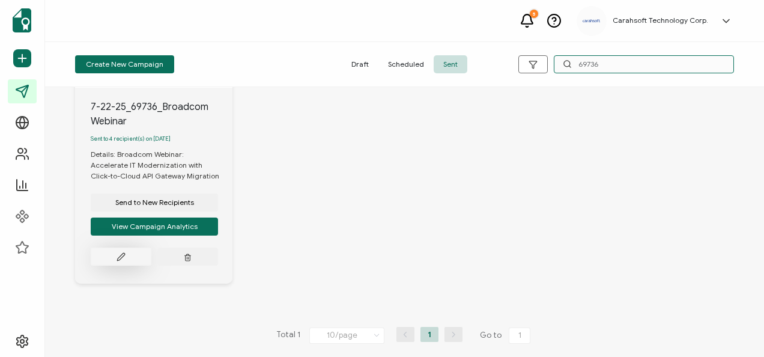
type input "69736"
click at [118, 258] on icon at bounding box center [120, 256] width 7 height 7
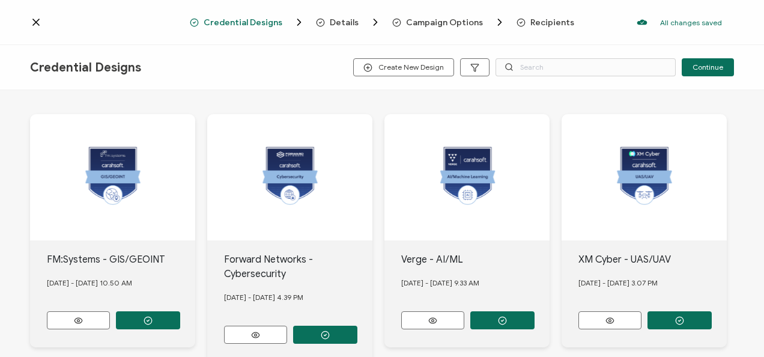
click at [591, 77] on div "Credential Designs Create New Design Continue" at bounding box center [382, 67] width 764 height 45
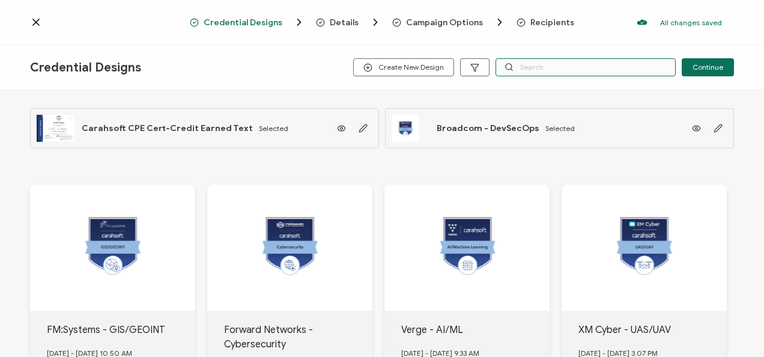
click at [553, 64] on input "text" at bounding box center [586, 67] width 180 height 18
type input "cpe"
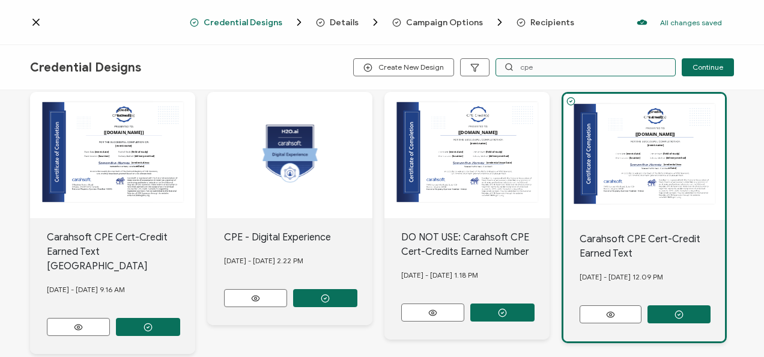
scroll to position [120, 0]
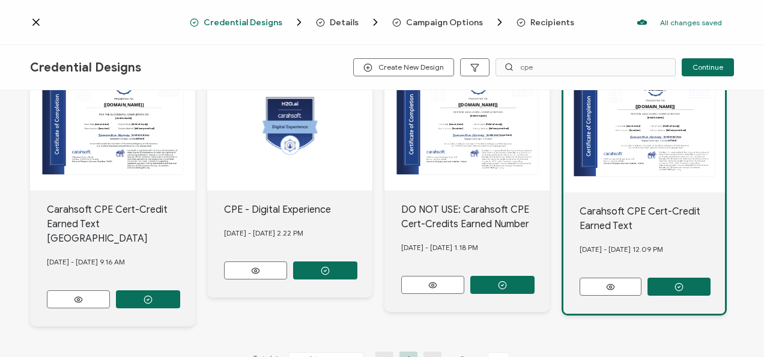
click at [33, 23] on icon at bounding box center [36, 22] width 12 height 12
